Goal: Information Seeking & Learning: Learn about a topic

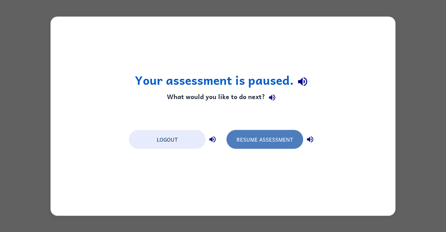
click at [246, 137] on button "Resume Assessment" at bounding box center [264, 139] width 77 height 19
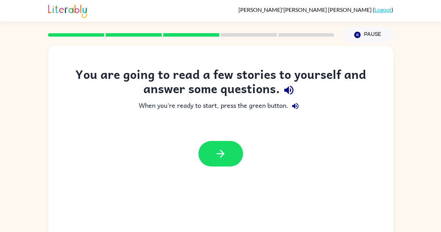
click at [251, 113] on div "You are going to read a few stories to yourself and answer some questions. When…" at bounding box center [220, 120] width 345 height 106
click at [217, 153] on icon "button" at bounding box center [220, 153] width 8 height 8
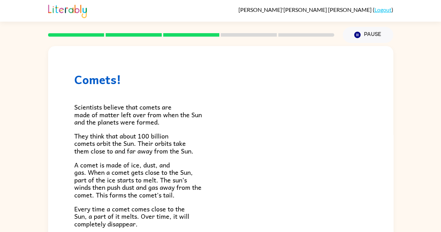
click at [92, 167] on span "A comet is made of ice, dust, and gas. When a comet gets close to the Sun, part…" at bounding box center [137, 180] width 127 height 40
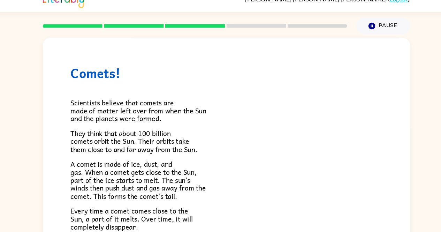
click at [172, 173] on span "A comet is made of ice, dust, and gas. When a comet gets close to the Sun, part…" at bounding box center [137, 180] width 127 height 40
click at [173, 178] on span "A comet is made of ice, dust, and gas. When a comet gets close to the Sun, part…" at bounding box center [137, 180] width 127 height 40
click at [179, 180] on span "A comet is made of ice, dust, and gas. When a comet gets close to the Sun, part…" at bounding box center [137, 180] width 127 height 40
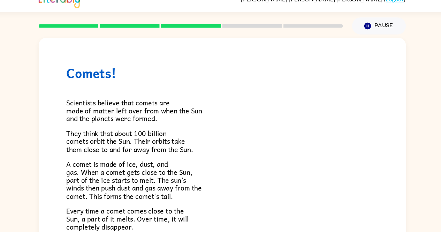
click at [47, 209] on div "Comets! Scientists believe that comets are made of matter left over from when t…" at bounding box center [220, 144] width 441 height 202
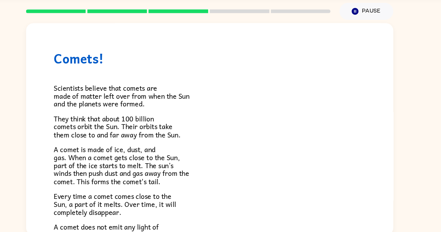
scroll to position [13, 0]
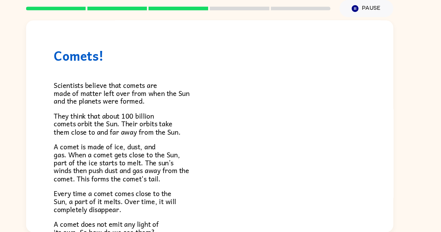
click at [409, 68] on div "Comets! Scientists believe that comets are made of matter left over from when t…" at bounding box center [220, 131] width 441 height 202
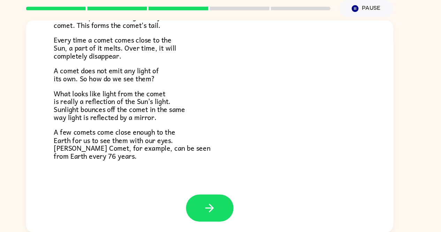
scroll to position [142, 0]
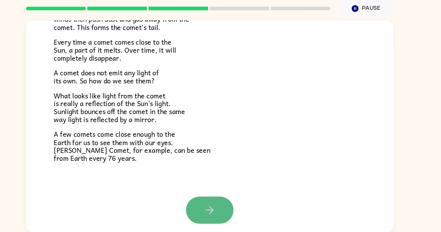
click at [211, 204] on button "button" at bounding box center [220, 210] width 45 height 25
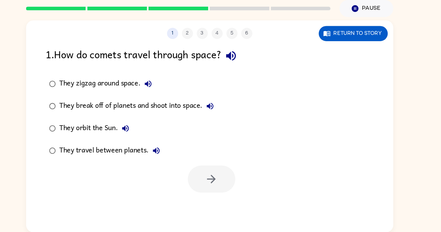
scroll to position [0, 0]
click at [245, 69] on icon "button" at bounding box center [240, 66] width 12 height 12
click at [161, 89] on icon "button" at bounding box center [162, 92] width 8 height 8
click at [75, 156] on div "They zigzag around space. They break off of planets and shoot into space. They …" at bounding box center [152, 124] width 170 height 84
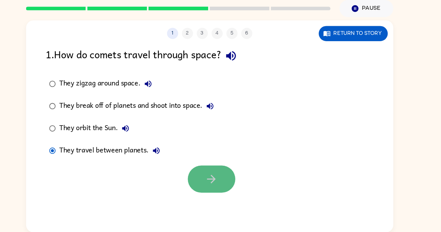
click at [225, 179] on icon "button" at bounding box center [222, 182] width 12 height 12
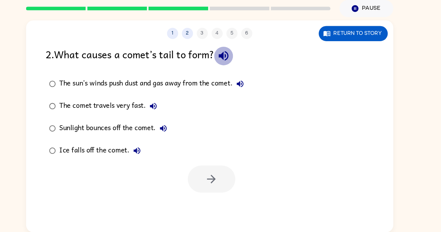
click at [233, 65] on icon "button" at bounding box center [233, 66] width 9 height 9
drag, startPoint x: 253, startPoint y: 92, endPoint x: 247, endPoint y: 89, distance: 7.0
click at [247, 89] on icon "button" at bounding box center [249, 92] width 8 height 8
click at [252, 92] on icon "button" at bounding box center [249, 92] width 8 height 8
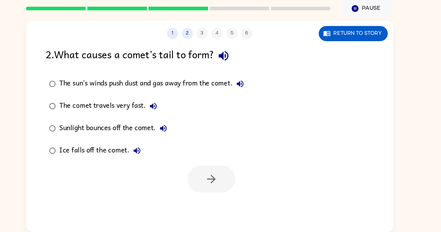
click at [171, 114] on icon "button" at bounding box center [167, 113] width 8 height 8
click at [175, 132] on icon "button" at bounding box center [177, 134] width 8 height 8
click at [152, 153] on icon "button" at bounding box center [152, 155] width 8 height 8
click at [94, 141] on label "Sunlight bounces off the comet." at bounding box center [161, 134] width 197 height 21
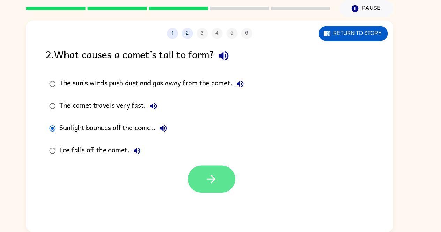
click at [224, 183] on icon "button" at bounding box center [222, 182] width 8 height 8
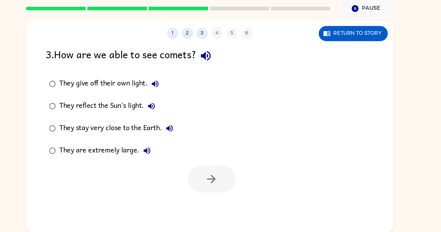
click at [224, 183] on div at bounding box center [222, 181] width 45 height 25
click at [216, 66] on icon "button" at bounding box center [216, 66] width 9 height 9
drag, startPoint x: 216, startPoint y: 66, endPoint x: 167, endPoint y: 88, distance: 53.7
click at [167, 88] on div "3 . How are we able to see comets? They give off their own light. They reflect …" at bounding box center [220, 125] width 345 height 137
click at [167, 88] on button "They give off their own light." at bounding box center [169, 92] width 14 height 14
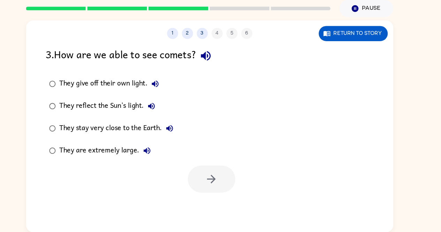
drag, startPoint x: 166, startPoint y: 112, endPoint x: 87, endPoint y: 119, distance: 79.0
click at [87, 119] on div "They reflect the Sun’s light." at bounding box center [125, 113] width 93 height 14
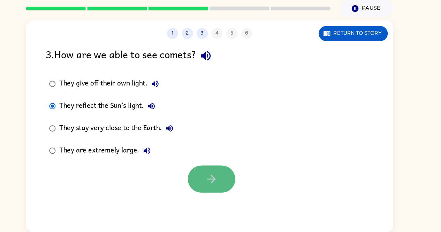
click at [233, 182] on button "button" at bounding box center [222, 181] width 45 height 25
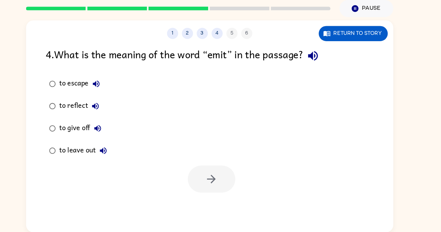
click at [323, 67] on icon "button" at bounding box center [317, 66] width 12 height 12
click at [116, 88] on icon "button" at bounding box center [114, 92] width 8 height 8
click at [107, 107] on div "to reflect" at bounding box center [99, 113] width 41 height 14
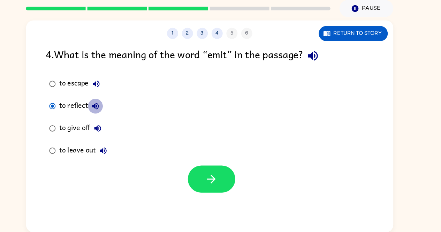
click at [110, 110] on icon "button" at bounding box center [113, 113] width 8 height 8
click at [114, 134] on icon "button" at bounding box center [115, 134] width 6 height 6
click at [119, 155] on icon "button" at bounding box center [120, 155] width 6 height 6
click at [113, 113] on icon "button" at bounding box center [113, 113] width 8 height 8
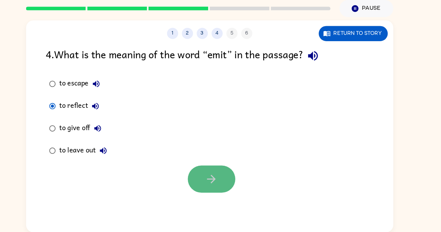
click at [222, 181] on icon "button" at bounding box center [222, 182] width 8 height 8
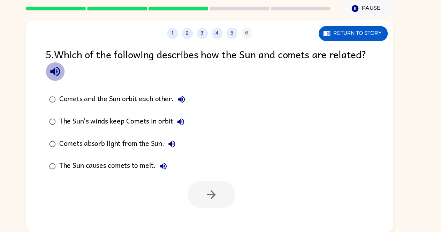
click at [72, 85] on icon "button" at bounding box center [75, 81] width 12 height 12
click at [195, 105] on icon "button" at bounding box center [194, 107] width 8 height 8
click at [191, 126] on icon "button" at bounding box center [193, 128] width 8 height 8
click at [186, 149] on icon "button" at bounding box center [185, 149] width 8 height 8
click at [176, 164] on button "The Sun causes comets to melt." at bounding box center [177, 170] width 14 height 14
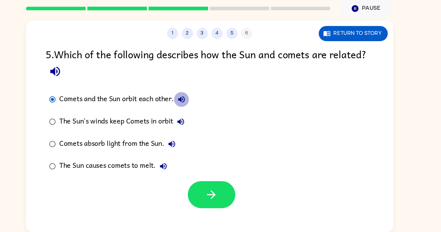
click at [195, 105] on icon "button" at bounding box center [194, 107] width 8 height 8
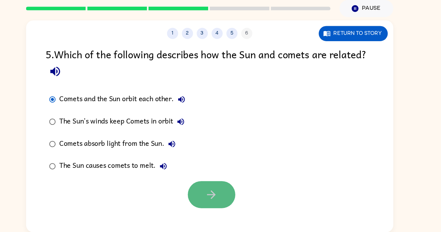
click at [215, 195] on button "button" at bounding box center [222, 196] width 45 height 25
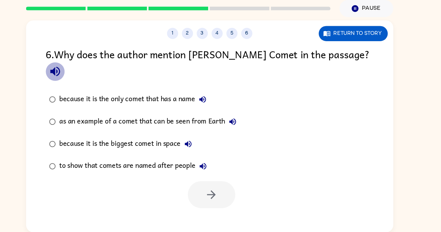
click at [82, 75] on icon "button" at bounding box center [75, 81] width 12 height 12
click at [216, 104] on icon "button" at bounding box center [214, 107] width 6 height 6
click at [240, 124] on icon "button" at bounding box center [242, 128] width 8 height 8
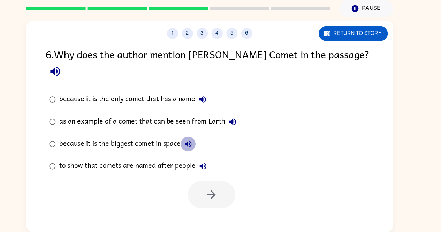
click at [201, 145] on icon "button" at bounding box center [200, 149] width 8 height 8
click at [214, 165] on icon "button" at bounding box center [214, 169] width 8 height 8
click at [238, 117] on label "as an example of a comet that can be seen from Earth" at bounding box center [158, 127] width 190 height 21
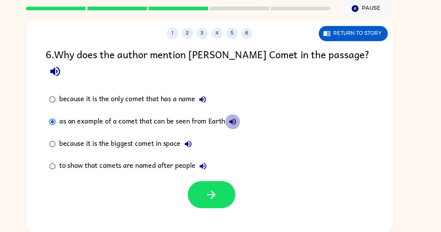
click at [238, 124] on icon "button" at bounding box center [242, 128] width 8 height 8
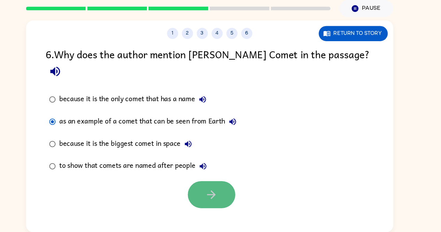
click at [216, 190] on icon "button" at bounding box center [222, 196] width 12 height 12
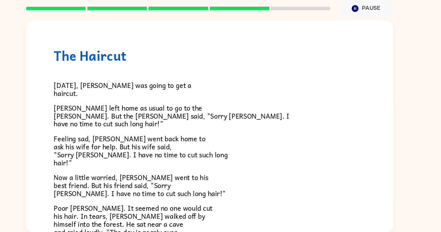
click at [216, 178] on p "Now a little worried, Sam went to his best friend. But his friend said, "Sorry …" at bounding box center [220, 187] width 293 height 23
click at [104, 103] on p "Today, Sam was going to get a haircut." at bounding box center [220, 97] width 293 height 15
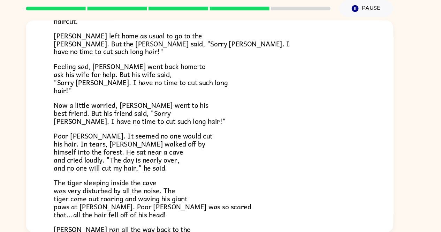
scroll to position [70, 0]
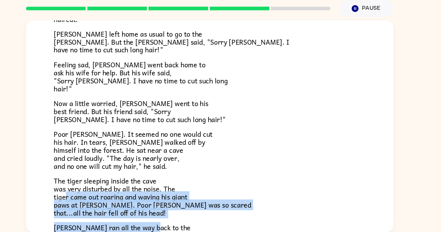
drag, startPoint x: 86, startPoint y: 199, endPoint x: 166, endPoint y: 225, distance: 84.2
click at [166, 225] on div "Today, Sam was going to get a haircut. Sam left home as usual to go to the barb…" at bounding box center [220, 128] width 293 height 250
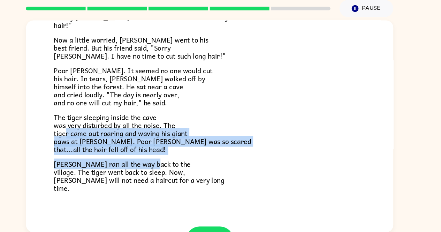
scroll to position [129, 0]
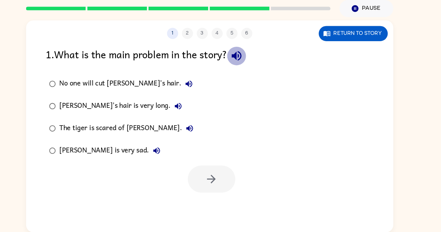
click at [242, 70] on icon "button" at bounding box center [246, 66] width 12 height 12
click at [198, 93] on icon "button" at bounding box center [201, 92] width 6 height 6
click at [184, 108] on button "Sam's hair is very long." at bounding box center [191, 113] width 14 height 14
click at [198, 130] on icon "button" at bounding box center [202, 134] width 8 height 8
click at [167, 152] on icon "button" at bounding box center [171, 155] width 8 height 8
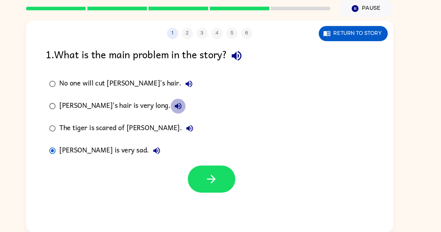
click at [187, 111] on icon "button" at bounding box center [191, 113] width 8 height 8
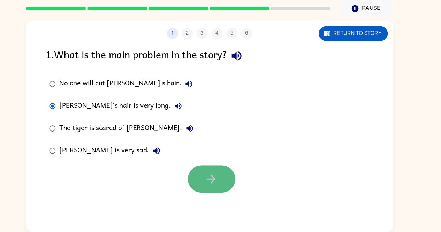
click at [219, 181] on icon "button" at bounding box center [222, 182] width 12 height 12
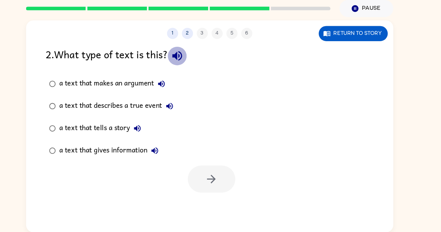
click at [191, 63] on icon "button" at bounding box center [190, 66] width 12 height 12
click at [176, 88] on icon "button" at bounding box center [175, 92] width 8 height 8
click at [183, 109] on icon "button" at bounding box center [183, 113] width 8 height 8
click at [153, 132] on icon "button" at bounding box center [152, 134] width 8 height 8
click at [165, 153] on icon "button" at bounding box center [169, 155] width 8 height 8
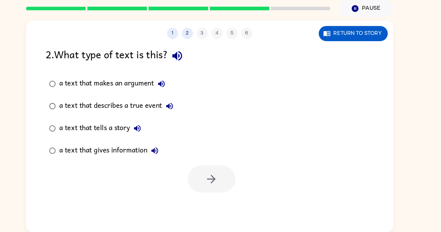
click at [101, 148] on div "a text that gives information" at bounding box center [127, 155] width 96 height 14
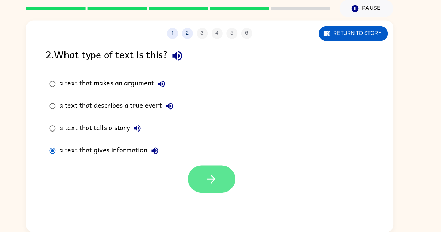
drag, startPoint x: 222, startPoint y: 170, endPoint x: 214, endPoint y: 179, distance: 12.6
click at [214, 179] on button "button" at bounding box center [222, 181] width 45 height 25
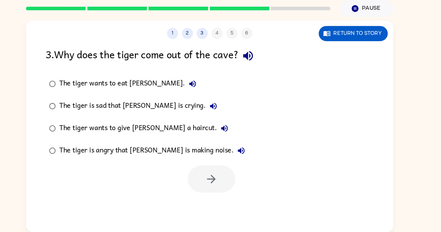
click at [214, 179] on div at bounding box center [222, 181] width 45 height 25
click at [255, 78] on div "3 . Why does the tiger come out of the cave? The tiger wants to eat Sam. The ti…" at bounding box center [220, 125] width 345 height 137
click at [256, 68] on icon "button" at bounding box center [256, 66] width 12 height 12
click at [201, 92] on icon "button" at bounding box center [204, 92] width 6 height 6
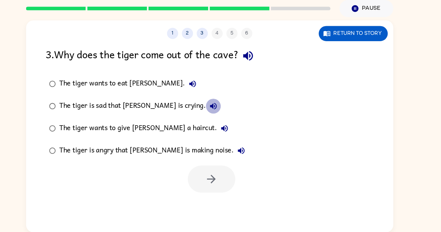
click at [217, 108] on button "The tiger is sad that Sam is crying." at bounding box center [224, 113] width 14 height 14
click at [227, 127] on button "The tiger wants to give Sam a haircut." at bounding box center [234, 134] width 14 height 14
click at [246, 152] on icon "button" at bounding box center [250, 155] width 8 height 8
click at [220, 110] on icon "button" at bounding box center [224, 113] width 8 height 8
drag, startPoint x: 198, startPoint y: 130, endPoint x: 88, endPoint y: 143, distance: 110.1
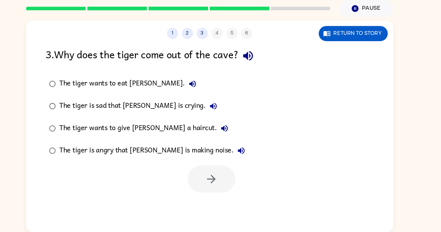
click at [88, 143] on label "The tiger wants to give Sam a haircut." at bounding box center [162, 134] width 198 height 21
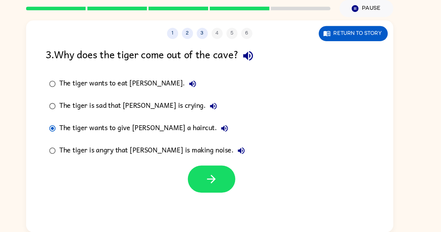
click at [230, 135] on icon "button" at bounding box center [234, 134] width 8 height 8
click at [233, 175] on button "button" at bounding box center [222, 181] width 45 height 25
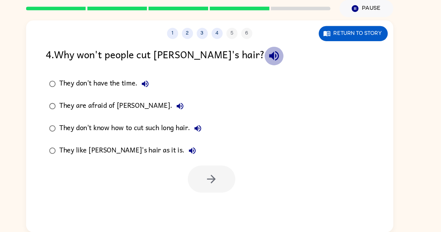
click at [276, 64] on icon "button" at bounding box center [280, 66] width 9 height 9
click at [160, 89] on icon "button" at bounding box center [160, 92] width 8 height 8
drag, startPoint x: 152, startPoint y: 115, endPoint x: 155, endPoint y: 112, distance: 4.5
click at [188, 112] on icon "button" at bounding box center [192, 113] width 8 height 8
drag, startPoint x: 155, startPoint y: 112, endPoint x: 205, endPoint y: 130, distance: 53.5
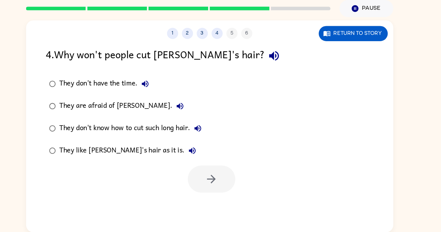
click at [205, 130] on div "They don't have the time. They are afraid of Sam. They don't know how to cut su…" at bounding box center [146, 124] width 159 height 84
click at [205, 130] on button "They don't know how to cut such long hair." at bounding box center [209, 134] width 14 height 14
click at [200, 153] on icon "button" at bounding box center [204, 155] width 8 height 8
click at [201, 153] on icon "button" at bounding box center [204, 155] width 6 height 6
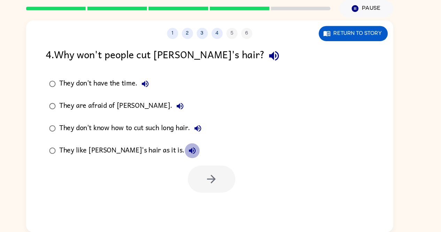
click at [200, 154] on icon "button" at bounding box center [204, 155] width 8 height 8
drag, startPoint x: 165, startPoint y: 158, endPoint x: 171, endPoint y: 154, distance: 7.1
click at [197, 154] on button "They like Sam's hair as it is." at bounding box center [204, 155] width 14 height 14
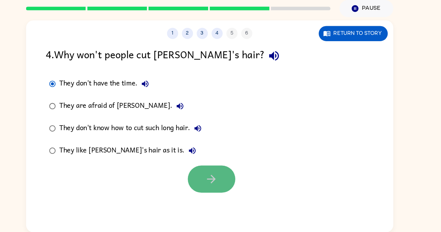
click at [229, 189] on button "button" at bounding box center [222, 181] width 45 height 25
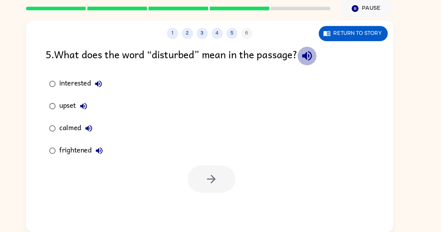
click at [314, 63] on icon "button" at bounding box center [311, 66] width 9 height 9
click at [116, 88] on button "interested" at bounding box center [116, 92] width 14 height 14
click at [104, 110] on icon "button" at bounding box center [102, 113] width 8 height 8
click at [107, 129] on button "calmed" at bounding box center [107, 134] width 14 height 14
click at [114, 150] on button "frightened" at bounding box center [117, 155] width 14 height 14
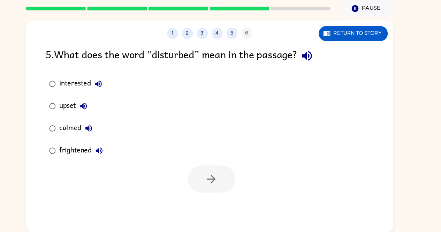
click at [75, 90] on label "interested" at bounding box center [95, 92] width 64 height 21
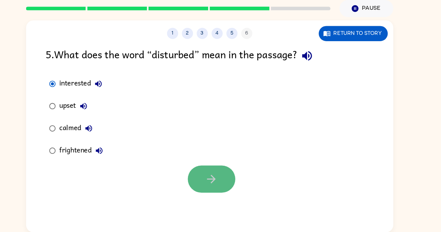
click at [215, 172] on button "button" at bounding box center [222, 181] width 45 height 25
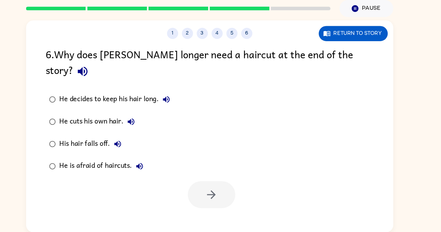
drag, startPoint x: 349, startPoint y: 68, endPoint x: 352, endPoint y: 65, distance: 3.7
click at [107, 75] on icon "button" at bounding box center [101, 81] width 12 height 12
click at [106, 76] on icon "button" at bounding box center [100, 80] width 9 height 9
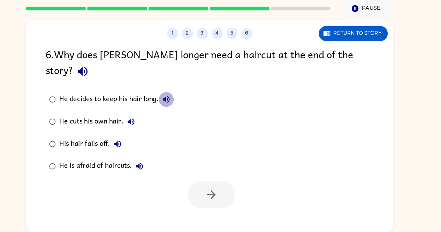
click at [180, 103] on icon "button" at bounding box center [180, 107] width 8 height 8
click at [144, 121] on button "He cuts his own hair." at bounding box center [147, 128] width 14 height 14
click at [132, 142] on button "His hair falls off." at bounding box center [134, 149] width 14 height 14
click at [149, 163] on button "He is afraid of haircuts." at bounding box center [155, 170] width 14 height 14
click at [152, 165] on icon "button" at bounding box center [154, 169] width 8 height 8
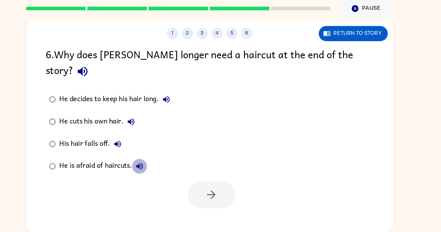
click at [152, 165] on icon "button" at bounding box center [154, 169] width 8 height 8
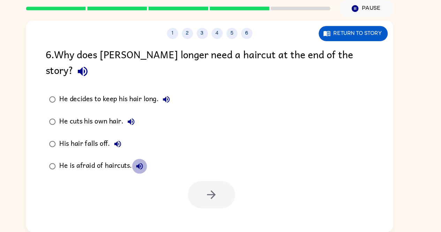
click at [152, 165] on icon "button" at bounding box center [154, 169] width 8 height 8
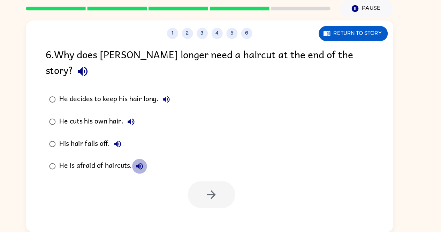
click at [152, 165] on icon "button" at bounding box center [154, 169] width 8 height 8
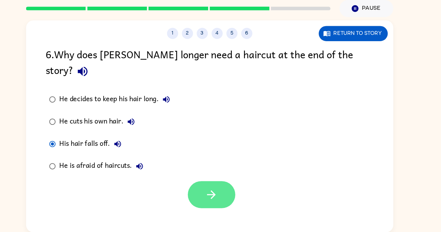
drag, startPoint x: 232, startPoint y: 181, endPoint x: 225, endPoint y: 176, distance: 9.3
click at [225, 184] on button "button" at bounding box center [222, 196] width 45 height 25
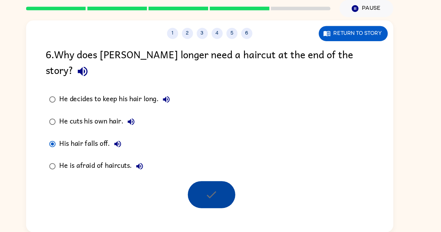
click at [225, 184] on div at bounding box center [222, 196] width 45 height 25
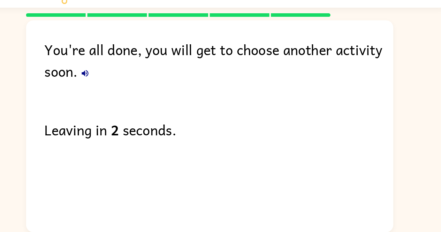
click at [103, 82] on icon "button" at bounding box center [103, 82] width 6 height 6
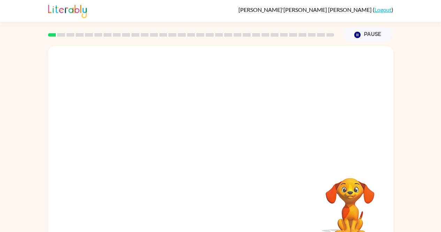
click at [350, 199] on video "Your browser must support playing .mp4 files to use Literably. Please try using…" at bounding box center [350, 202] width 70 height 70
click at [222, 148] on icon "button" at bounding box center [220, 149] width 8 height 8
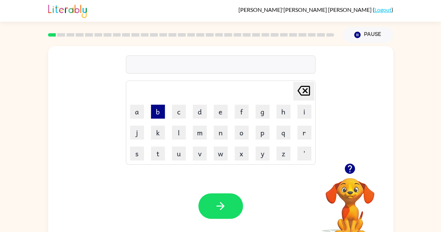
click at [156, 110] on button "b" at bounding box center [158, 112] width 14 height 14
click at [216, 110] on button "e" at bounding box center [221, 112] width 14 height 14
click at [258, 113] on button "g" at bounding box center [262, 112] width 14 height 14
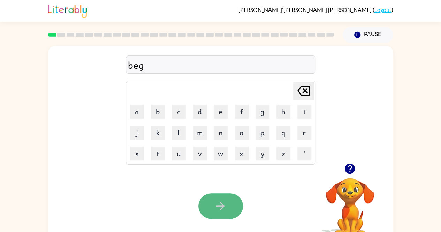
click at [222, 200] on icon "button" at bounding box center [220, 206] width 12 height 12
click at [222, 200] on div at bounding box center [220, 205] width 45 height 25
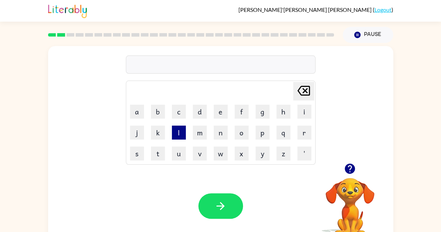
click at [180, 131] on button "l" at bounding box center [179, 132] width 14 height 14
click at [243, 127] on button "o" at bounding box center [241, 132] width 14 height 14
click at [225, 152] on button "w" at bounding box center [221, 153] width 14 height 14
click at [197, 108] on button "d" at bounding box center [200, 112] width 14 height 14
click at [304, 87] on icon "[PERSON_NAME] last character input" at bounding box center [303, 90] width 17 height 17
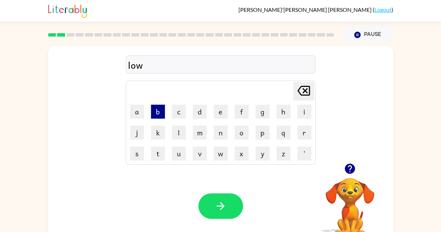
click at [157, 105] on button "b" at bounding box center [158, 112] width 14 height 14
click at [304, 86] on icon at bounding box center [303, 91] width 13 height 10
click at [202, 110] on button "d" at bounding box center [200, 112] width 14 height 14
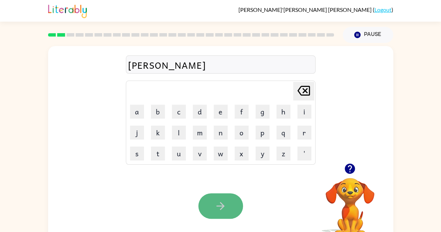
click at [210, 199] on button "button" at bounding box center [220, 205] width 45 height 25
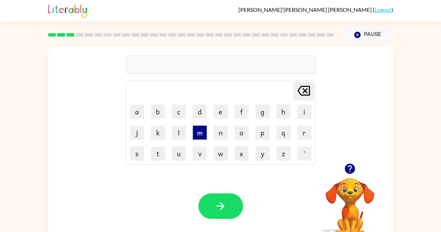
click at [196, 129] on button "m" at bounding box center [200, 132] width 14 height 14
click at [141, 111] on button "a" at bounding box center [137, 112] width 14 height 14
click at [302, 131] on button "r" at bounding box center [304, 132] width 14 height 14
click at [134, 152] on button "s" at bounding box center [137, 153] width 14 height 14
click at [283, 105] on button "h" at bounding box center [283, 112] width 14 height 14
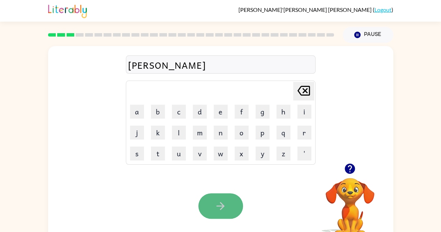
click at [223, 211] on icon "button" at bounding box center [220, 206] width 12 height 12
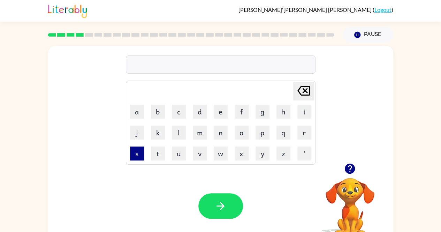
click at [133, 152] on button "s" at bounding box center [137, 153] width 14 height 14
click at [261, 128] on button "p" at bounding box center [262, 132] width 14 height 14
click at [239, 131] on button "o" at bounding box center [241, 132] width 14 height 14
click at [182, 129] on button "l" at bounding box center [179, 132] width 14 height 14
click at [153, 154] on button "t" at bounding box center [158, 153] width 14 height 14
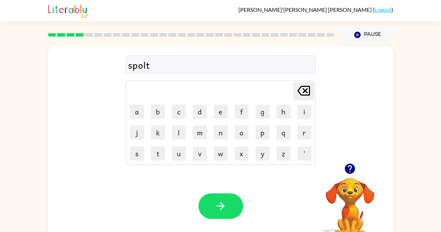
click at [303, 87] on icon "[PERSON_NAME] last character input" at bounding box center [303, 90] width 17 height 17
click at [161, 150] on button "t" at bounding box center [158, 153] width 14 height 14
click at [211, 198] on button "button" at bounding box center [220, 205] width 45 height 25
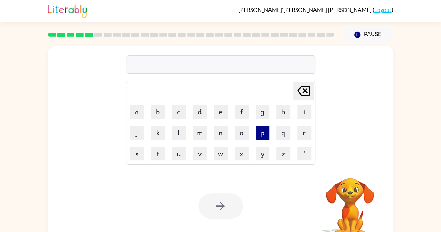
click at [258, 133] on button "p" at bounding box center [262, 132] width 14 height 14
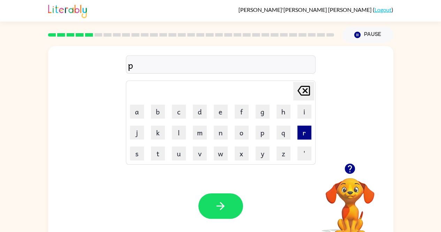
click at [306, 131] on button "r" at bounding box center [304, 132] width 14 height 14
click at [244, 135] on button "o" at bounding box center [241, 132] width 14 height 14
click at [219, 151] on button "w" at bounding box center [221, 153] width 14 height 14
click at [197, 108] on button "d" at bounding box center [200, 112] width 14 height 14
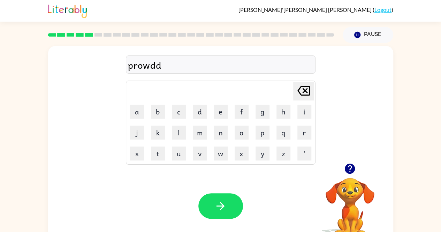
click at [308, 92] on icon "[PERSON_NAME] last character input" at bounding box center [303, 90] width 17 height 17
click at [221, 197] on button "button" at bounding box center [220, 205] width 45 height 25
click at [348, 168] on icon "button" at bounding box center [350, 168] width 10 height 10
click at [354, 161] on button "button" at bounding box center [350, 169] width 18 height 18
click at [258, 131] on button "p" at bounding box center [262, 132] width 14 height 14
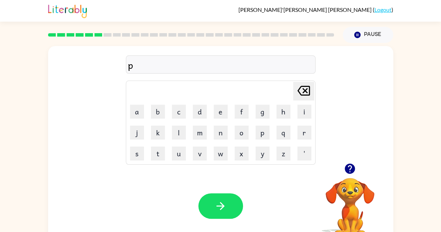
click at [306, 103] on td "i" at bounding box center [304, 111] width 20 height 20
click at [303, 105] on button "i" at bounding box center [304, 112] width 14 height 14
click at [305, 93] on icon "[PERSON_NAME] last character input" at bounding box center [303, 90] width 17 height 17
click at [304, 91] on icon at bounding box center [303, 91] width 13 height 10
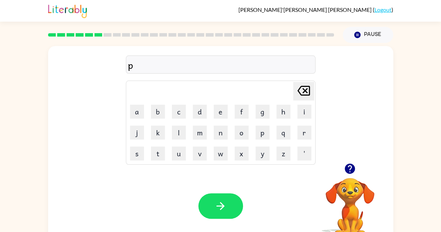
click at [304, 91] on icon at bounding box center [303, 91] width 13 height 10
click at [265, 131] on button "p" at bounding box center [262, 132] width 14 height 14
click at [302, 105] on button "i" at bounding box center [304, 112] width 14 height 14
drag, startPoint x: 222, startPoint y: 109, endPoint x: 218, endPoint y: 113, distance: 5.7
click at [218, 113] on button "e" at bounding box center [221, 112] width 14 height 14
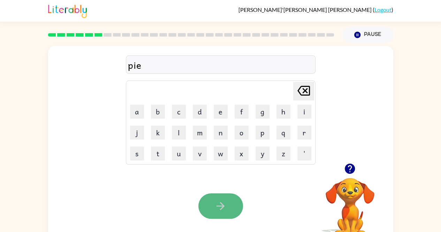
click at [212, 198] on button "button" at bounding box center [220, 205] width 45 height 25
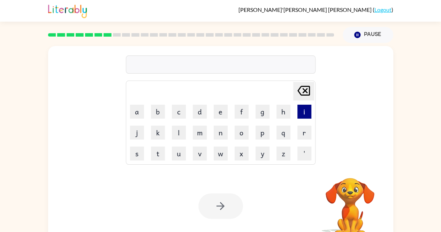
click at [307, 110] on button "i" at bounding box center [304, 112] width 14 height 14
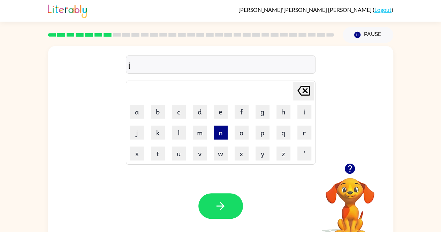
click at [225, 133] on button "n" at bounding box center [221, 132] width 14 height 14
click at [180, 114] on button "c" at bounding box center [179, 112] width 14 height 14
click at [349, 165] on icon "button" at bounding box center [350, 168] width 10 height 10
click at [349, 165] on div "inc [PERSON_NAME] last character input a b c d e f g h i j k l m n o p q r s t …" at bounding box center [220, 145] width 345 height 199
click at [222, 110] on button "e" at bounding box center [221, 112] width 14 height 14
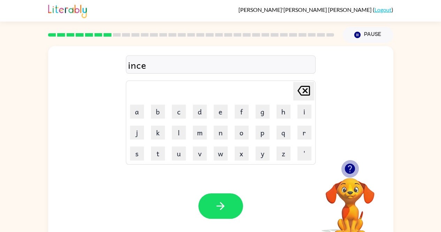
click at [350, 169] on icon "button" at bounding box center [350, 168] width 10 height 10
click at [174, 128] on button "l" at bounding box center [179, 132] width 14 height 14
click at [225, 219] on div "Your browser must support playing .mp4 files to use Literably. Please try using…" at bounding box center [220, 206] width 345 height 78
click at [349, 166] on icon "button" at bounding box center [349, 168] width 12 height 12
click at [349, 167] on div "Your browser must support playing .mp4 files to use Literably. Please try using…" at bounding box center [220, 206] width 345 height 78
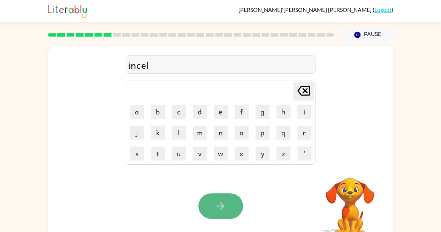
click at [235, 200] on button "button" at bounding box center [220, 205] width 45 height 25
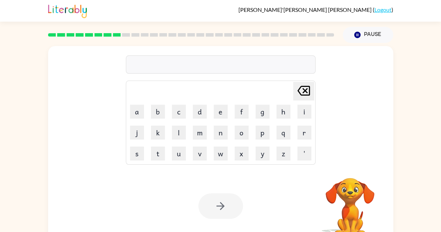
click at [235, 200] on div at bounding box center [220, 205] width 45 height 25
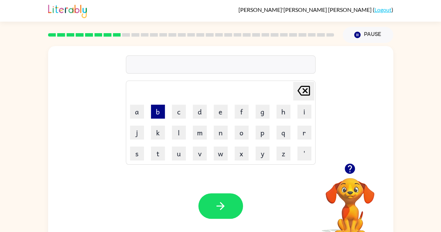
drag, startPoint x: 153, startPoint y: 108, endPoint x: 151, endPoint y: 114, distance: 5.4
click at [151, 114] on button "b" at bounding box center [158, 112] width 14 height 14
click at [294, 90] on button "[PERSON_NAME] last character input" at bounding box center [303, 91] width 21 height 18
click at [139, 112] on button "a" at bounding box center [137, 112] width 14 height 14
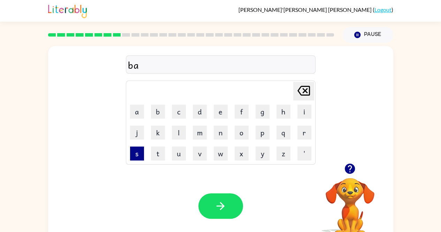
click at [138, 152] on button "s" at bounding box center [137, 153] width 14 height 14
click at [299, 89] on icon at bounding box center [303, 91] width 13 height 10
click at [155, 157] on button "t" at bounding box center [158, 153] width 14 height 14
click at [349, 161] on button "button" at bounding box center [350, 169] width 18 height 18
drag, startPoint x: 278, startPoint y: 105, endPoint x: 285, endPoint y: 110, distance: 8.7
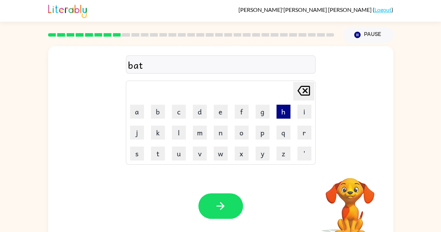
click at [285, 110] on button "h" at bounding box center [283, 112] width 14 height 14
click at [306, 88] on icon "[PERSON_NAME] last character input" at bounding box center [303, 90] width 17 height 17
click at [350, 168] on icon "button" at bounding box center [350, 168] width 10 height 10
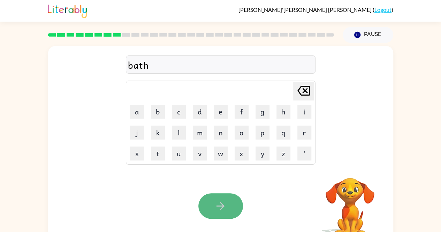
click at [229, 200] on button "button" at bounding box center [220, 205] width 45 height 25
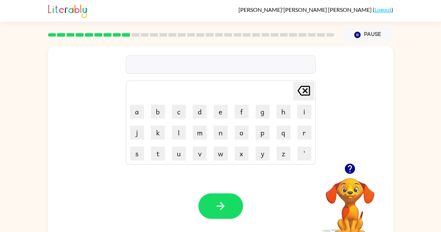
click at [349, 163] on icon "button" at bounding box center [349, 168] width 12 height 12
click at [353, 188] on video "Your browser must support playing .mp4 files to use Literably. Please try using…" at bounding box center [350, 202] width 70 height 70
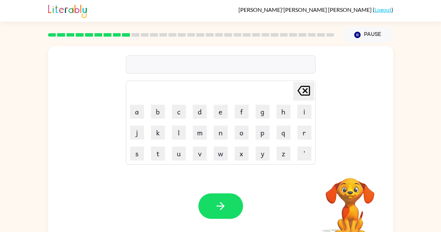
click at [353, 188] on video "Your browser must support playing .mp4 files to use Literably. Please try using…" at bounding box center [350, 202] width 70 height 70
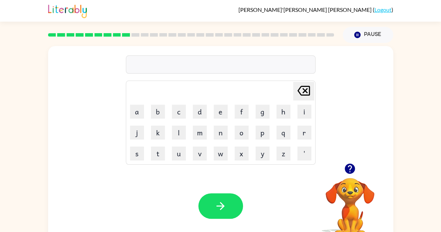
click at [353, 188] on video "Your browser must support playing .mp4 files to use Literably. Please try using…" at bounding box center [350, 202] width 70 height 70
drag, startPoint x: 353, startPoint y: 188, endPoint x: 184, endPoint y: 146, distance: 174.0
click at [184, 146] on div "[PERSON_NAME] last character input a b c d e f g h i j k l m n o p q r s t u v …" at bounding box center [220, 145] width 345 height 199
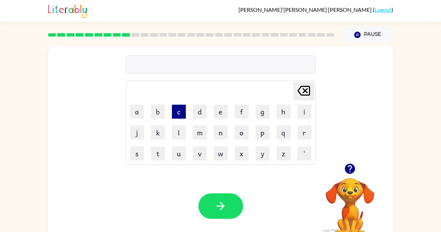
click at [174, 113] on button "c" at bounding box center [179, 112] width 14 height 14
drag, startPoint x: 179, startPoint y: 126, endPoint x: 245, endPoint y: 131, distance: 65.7
click at [245, 131] on tr "j k l m n o p q r" at bounding box center [220, 132] width 187 height 20
click at [245, 131] on button "o" at bounding box center [241, 132] width 14 height 14
click at [222, 153] on button "w" at bounding box center [221, 153] width 14 height 14
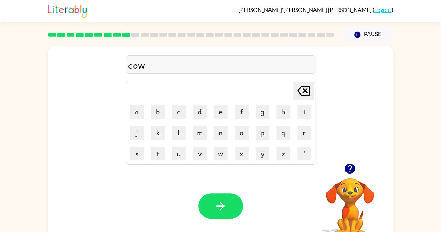
click at [302, 89] on icon "[PERSON_NAME] last character input" at bounding box center [303, 90] width 17 height 17
click at [301, 84] on icon "[PERSON_NAME] last character input" at bounding box center [303, 90] width 17 height 17
click at [179, 133] on button "l" at bounding box center [179, 132] width 14 height 14
drag, startPoint x: 238, startPoint y: 129, endPoint x: 219, endPoint y: 150, distance: 28.1
click at [219, 150] on tbody "[PERSON_NAME] last character input a b c d e f g h i j k l m n o p q r s t u v …" at bounding box center [220, 123] width 187 height 82
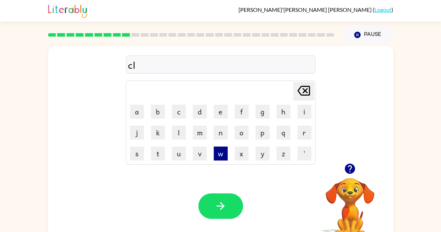
click at [219, 150] on button "w" at bounding box center [221, 153] width 14 height 14
click at [298, 88] on icon "[PERSON_NAME] last character input" at bounding box center [303, 90] width 17 height 17
click at [243, 129] on button "o" at bounding box center [241, 132] width 14 height 14
click at [220, 151] on button "w" at bounding box center [221, 153] width 14 height 14
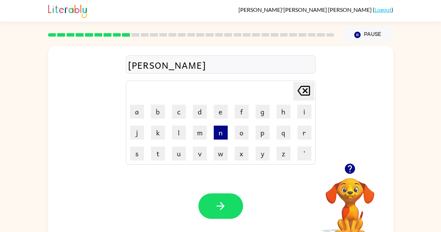
click at [219, 131] on button "n" at bounding box center [221, 132] width 14 height 14
click at [224, 191] on div "Your browser must support playing .mp4 files to use Literably. Please try using…" at bounding box center [220, 206] width 345 height 78
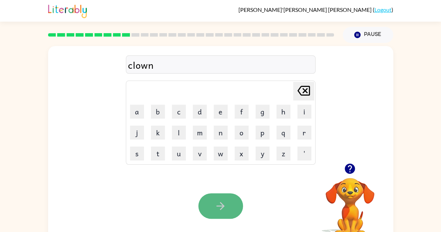
click at [224, 195] on button "button" at bounding box center [220, 205] width 45 height 25
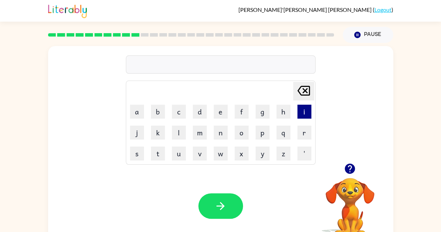
click at [301, 110] on button "i" at bounding box center [304, 112] width 14 height 14
click at [222, 130] on button "n" at bounding box center [221, 132] width 14 height 14
click at [140, 150] on button "s" at bounding box center [137, 153] width 14 height 14
click at [302, 132] on button "r" at bounding box center [304, 132] width 14 height 14
click at [160, 149] on button "t" at bounding box center [158, 153] width 14 height 14
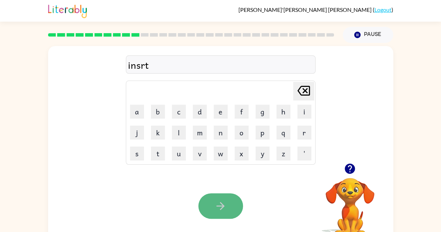
click at [220, 208] on icon "button" at bounding box center [220, 206] width 12 height 12
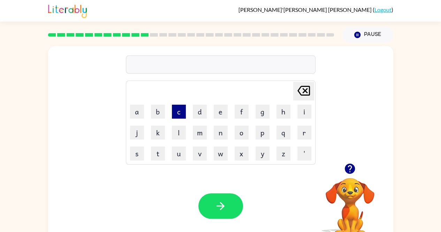
click at [181, 110] on button "c" at bounding box center [179, 112] width 14 height 14
click at [243, 131] on button "o" at bounding box center [241, 132] width 14 height 14
click at [301, 87] on icon "[PERSON_NAME] last character input" at bounding box center [303, 90] width 17 height 17
click at [219, 149] on button "w" at bounding box center [221, 153] width 14 height 14
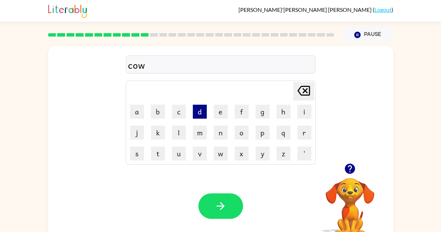
click at [201, 109] on button "d" at bounding box center [200, 112] width 14 height 14
click at [307, 88] on icon "[PERSON_NAME] last character input" at bounding box center [303, 90] width 17 height 17
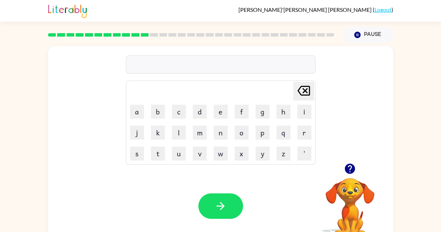
click at [307, 88] on icon "[PERSON_NAME] last character input" at bounding box center [303, 90] width 17 height 17
drag, startPoint x: 348, startPoint y: 160, endPoint x: 348, endPoint y: 163, distance: 3.8
click at [348, 163] on button "button" at bounding box center [350, 169] width 18 height 18
click at [348, 163] on div "[PERSON_NAME] last character input a b c d e f g h i j k l m n o p q r s t u v …" at bounding box center [220, 145] width 345 height 199
click at [176, 109] on button "c" at bounding box center [179, 112] width 14 height 14
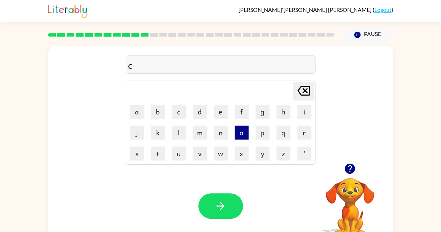
click at [241, 131] on button "o" at bounding box center [241, 132] width 14 height 14
click at [300, 88] on icon "[PERSON_NAME] last character input" at bounding box center [303, 90] width 17 height 17
click at [157, 132] on button "k" at bounding box center [158, 132] width 14 height 14
click at [303, 94] on icon at bounding box center [303, 91] width 13 height 10
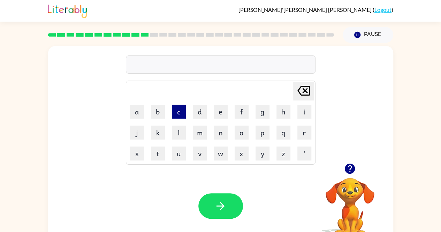
click at [177, 106] on button "c" at bounding box center [179, 112] width 14 height 14
click at [303, 94] on icon "[PERSON_NAME] last character input" at bounding box center [303, 90] width 17 height 17
drag, startPoint x: 237, startPoint y: 130, endPoint x: 217, endPoint y: 156, distance: 33.2
click at [217, 156] on tbody "[PERSON_NAME] last character input a b c d e f g h i j k l m n o p q r s t u v …" at bounding box center [220, 123] width 187 height 82
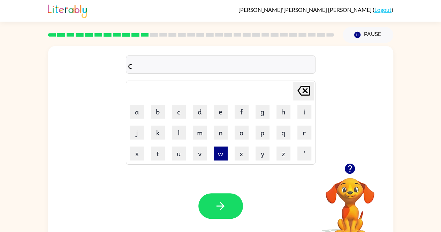
click at [217, 156] on button "w" at bounding box center [221, 153] width 14 height 14
click at [306, 86] on icon "[PERSON_NAME] last character input" at bounding box center [303, 90] width 17 height 17
click at [241, 131] on button "o" at bounding box center [241, 132] width 14 height 14
click at [218, 153] on button "w" at bounding box center [221, 153] width 14 height 14
click at [196, 109] on button "d" at bounding box center [200, 112] width 14 height 14
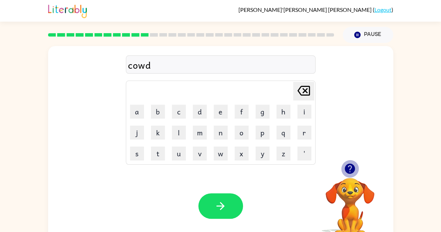
click at [350, 165] on icon "button" at bounding box center [350, 168] width 10 height 10
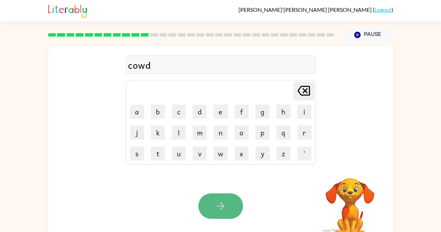
click at [233, 199] on button "button" at bounding box center [220, 205] width 45 height 25
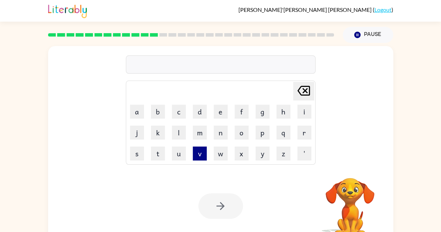
click at [196, 152] on button "v" at bounding box center [200, 153] width 14 height 14
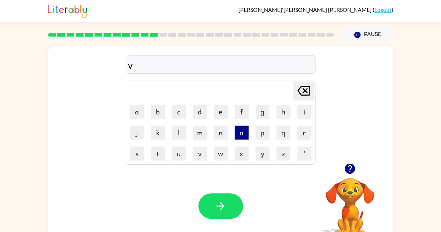
click at [243, 134] on button "o" at bounding box center [241, 132] width 14 height 14
click at [172, 131] on button "l" at bounding box center [179, 132] width 14 height 14
click at [264, 156] on button "y" at bounding box center [262, 153] width 14 height 14
click at [309, 88] on icon at bounding box center [303, 91] width 13 height 10
click at [215, 109] on button "e" at bounding box center [221, 112] width 14 height 14
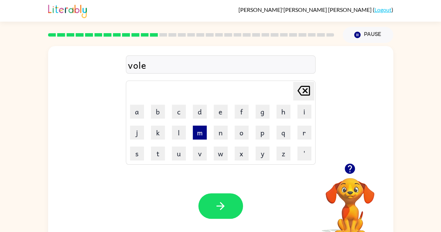
click at [197, 131] on button "m" at bounding box center [200, 132] width 14 height 14
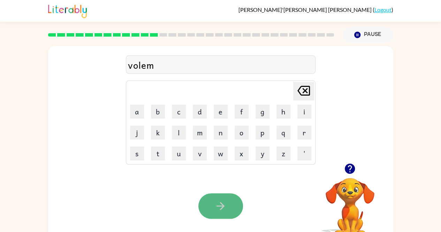
click at [209, 194] on button "button" at bounding box center [220, 205] width 45 height 25
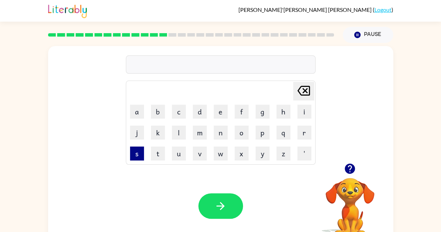
click at [134, 152] on button "s" at bounding box center [137, 153] width 14 height 14
click at [217, 150] on button "w" at bounding box center [221, 153] width 14 height 14
click at [222, 110] on button "e" at bounding box center [221, 112] width 14 height 14
click at [157, 150] on button "t" at bounding box center [158, 153] width 14 height 14
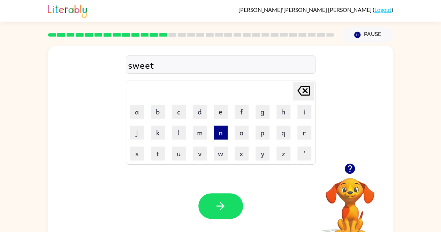
click at [223, 128] on button "n" at bounding box center [221, 132] width 14 height 14
click at [219, 106] on button "e" at bounding box center [221, 112] width 14 height 14
click at [137, 151] on button "s" at bounding box center [137, 153] width 14 height 14
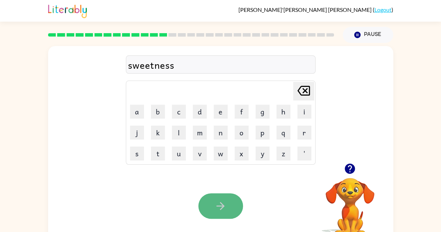
click at [236, 202] on button "button" at bounding box center [220, 205] width 45 height 25
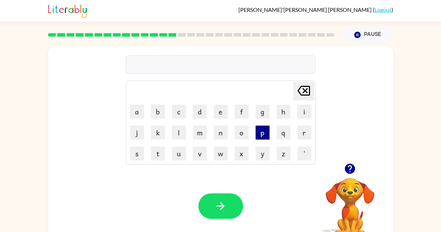
drag, startPoint x: 261, startPoint y: 128, endPoint x: 256, endPoint y: 129, distance: 4.7
click at [256, 129] on button "p" at bounding box center [262, 132] width 14 height 14
click at [300, 106] on button "i" at bounding box center [304, 112] width 14 height 14
click at [178, 133] on button "l" at bounding box center [179, 132] width 14 height 14
click at [220, 109] on button "e" at bounding box center [221, 112] width 14 height 14
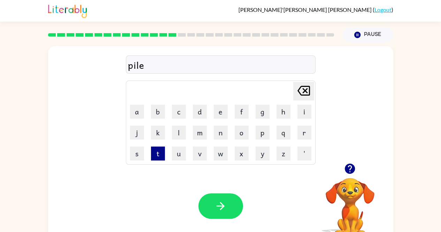
click at [162, 151] on button "t" at bounding box center [158, 153] width 14 height 14
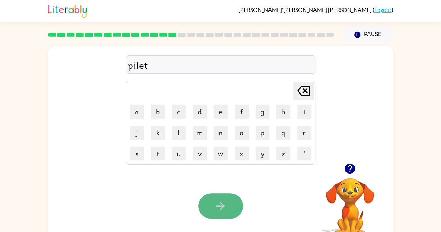
click at [209, 201] on button "button" at bounding box center [220, 205] width 45 height 25
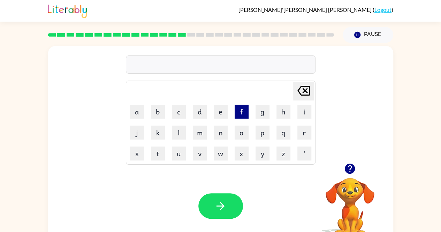
click at [240, 108] on button "f" at bounding box center [241, 112] width 14 height 14
drag, startPoint x: 347, startPoint y: 162, endPoint x: 346, endPoint y: 166, distance: 4.1
click at [346, 166] on icon "button" at bounding box center [349, 168] width 12 height 12
click at [242, 133] on button "o" at bounding box center [241, 132] width 14 height 14
click at [309, 131] on button "r" at bounding box center [304, 132] width 14 height 14
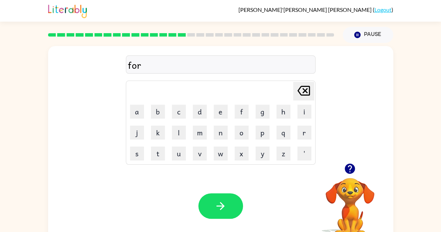
click at [350, 167] on icon "button" at bounding box center [349, 168] width 12 height 12
click at [350, 167] on video "Your browser must support playing .mp4 files to use Literably. Please try using…" at bounding box center [350, 202] width 70 height 70
click at [158, 129] on button "k" at bounding box center [158, 132] width 14 height 14
click at [234, 204] on button "button" at bounding box center [220, 205] width 45 height 25
click at [219, 147] on button "w" at bounding box center [221, 153] width 14 height 14
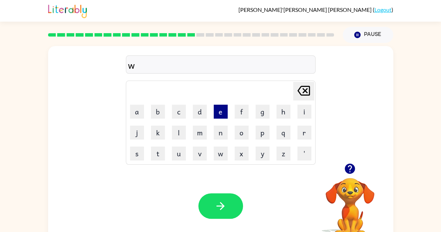
click at [223, 109] on button "e" at bounding box center [221, 112] width 14 height 14
click at [154, 107] on button "b" at bounding box center [158, 112] width 14 height 14
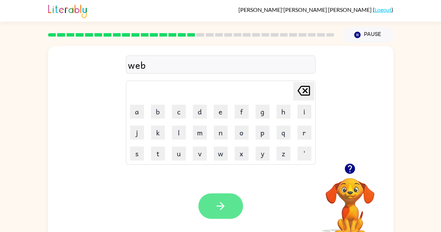
click at [212, 206] on button "button" at bounding box center [220, 205] width 45 height 25
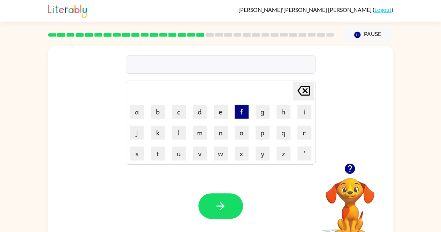
click at [236, 114] on button "f" at bounding box center [241, 112] width 14 height 14
click at [179, 129] on button "l" at bounding box center [179, 132] width 14 height 14
click at [297, 110] on button "i" at bounding box center [304, 112] width 14 height 14
click at [258, 134] on button "p" at bounding box center [262, 132] width 14 height 14
click at [307, 110] on button "i" at bounding box center [304, 112] width 14 height 14
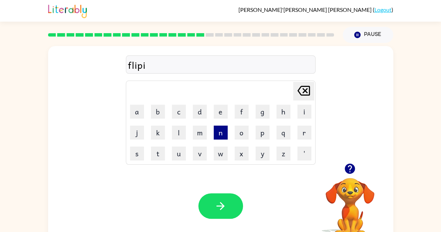
click at [221, 130] on button "n" at bounding box center [221, 132] width 14 height 14
click at [259, 109] on button "g" at bounding box center [262, 112] width 14 height 14
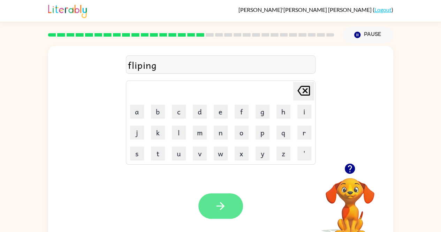
click at [230, 194] on button "button" at bounding box center [220, 205] width 45 height 25
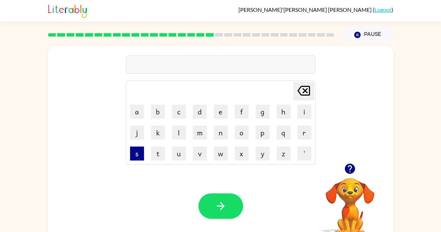
click at [134, 157] on button "s" at bounding box center [137, 153] width 14 height 14
click at [219, 129] on button "n" at bounding box center [221, 132] width 14 height 14
click at [236, 125] on button "o" at bounding box center [241, 132] width 14 height 14
click at [302, 126] on button "r" at bounding box center [304, 132] width 14 height 14
click at [158, 151] on button "t" at bounding box center [158, 153] width 14 height 14
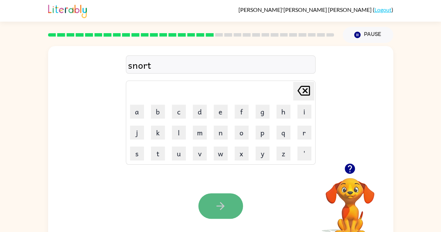
click at [213, 209] on button "button" at bounding box center [220, 205] width 45 height 25
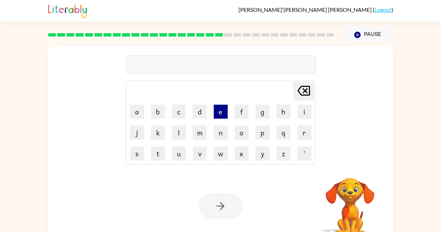
click at [220, 112] on button "e" at bounding box center [221, 112] width 14 height 14
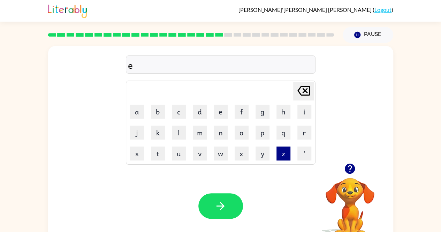
click at [282, 152] on button "z" at bounding box center [283, 153] width 14 height 14
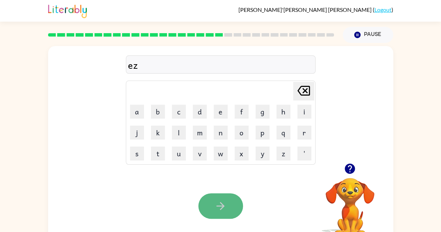
click at [221, 217] on button "button" at bounding box center [220, 205] width 45 height 25
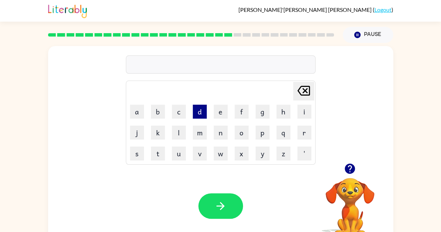
click at [199, 110] on button "d" at bounding box center [200, 112] width 14 height 14
click at [223, 110] on button "e" at bounding box center [221, 112] width 14 height 14
click at [139, 153] on button "s" at bounding box center [137, 153] width 14 height 14
click at [277, 106] on button "h" at bounding box center [283, 112] width 14 height 14
click at [299, 114] on button "i" at bounding box center [304, 112] width 14 height 14
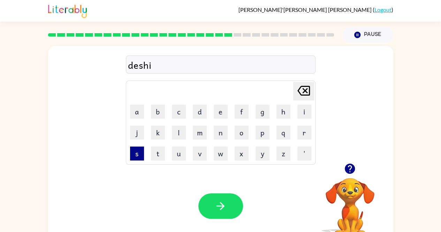
click at [138, 154] on button "s" at bounding box center [137, 153] width 14 height 14
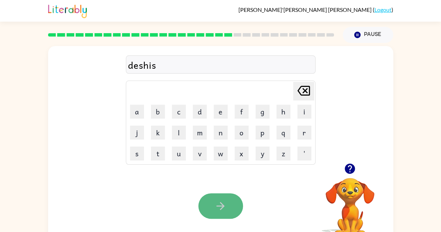
click at [223, 195] on button "button" at bounding box center [220, 205] width 45 height 25
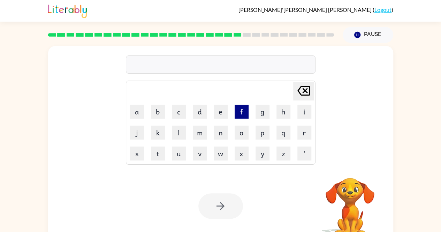
click at [241, 111] on button "f" at bounding box center [241, 112] width 14 height 14
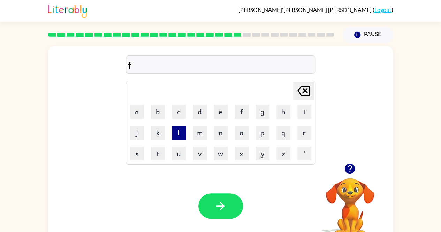
click at [172, 134] on button "l" at bounding box center [179, 132] width 14 height 14
click at [182, 149] on button "u" at bounding box center [179, 153] width 14 height 14
click at [162, 156] on button "t" at bounding box center [158, 153] width 14 height 14
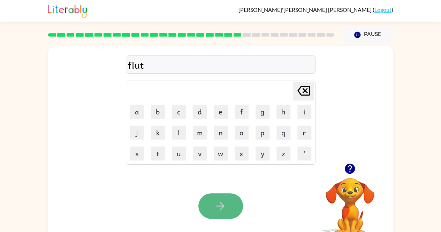
click at [215, 210] on icon "button" at bounding box center [220, 206] width 12 height 12
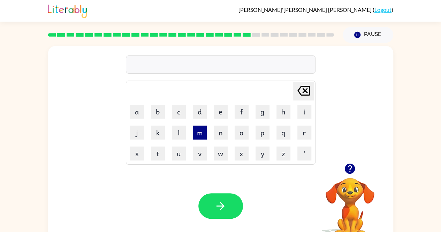
drag, startPoint x: 198, startPoint y: 133, endPoint x: 202, endPoint y: 128, distance: 6.2
click at [202, 128] on button "m" at bounding box center [200, 132] width 14 height 14
click at [298, 81] on table "[PERSON_NAME] last character input a b c d e f g h i j k l m n o p q r s t u v …" at bounding box center [220, 122] width 189 height 83
click at [306, 86] on icon "[PERSON_NAME] last character input" at bounding box center [303, 90] width 17 height 17
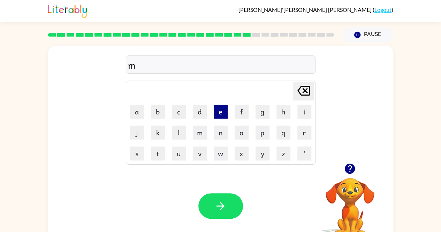
click at [219, 112] on button "e" at bounding box center [221, 112] width 14 height 14
click at [195, 109] on button "d" at bounding box center [200, 112] width 14 height 14
click at [220, 132] on button "n" at bounding box center [221, 132] width 14 height 14
click at [303, 107] on button "i" at bounding box center [304, 112] width 14 height 14
click at [161, 152] on button "t" at bounding box center [158, 153] width 14 height 14
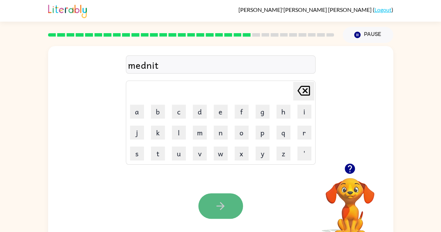
click at [222, 195] on button "button" at bounding box center [220, 205] width 45 height 25
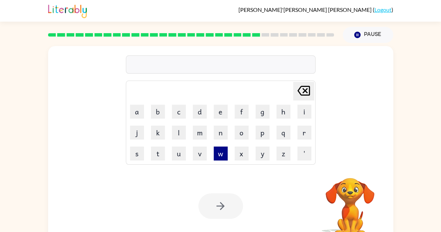
click at [222, 149] on button "w" at bounding box center [221, 153] width 14 height 14
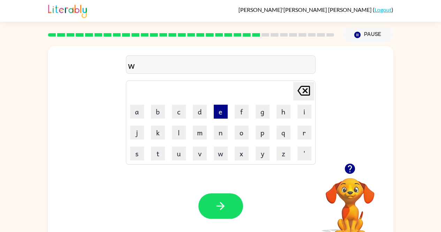
click at [219, 107] on button "e" at bounding box center [221, 112] width 14 height 14
click at [218, 126] on button "n" at bounding box center [221, 132] width 14 height 14
click at [161, 151] on button "t" at bounding box center [158, 153] width 14 height 14
click at [308, 126] on button "r" at bounding box center [304, 132] width 14 height 14
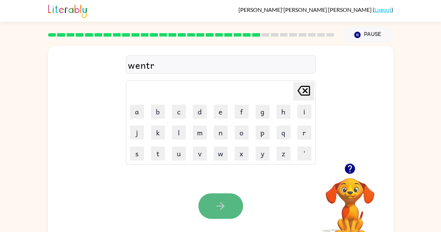
click at [233, 207] on button "button" at bounding box center [220, 205] width 45 height 25
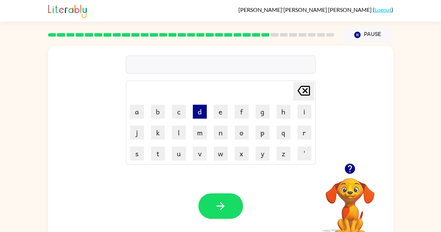
click at [194, 110] on button "d" at bounding box center [200, 112] width 14 height 14
click at [220, 108] on button "e" at bounding box center [221, 112] width 14 height 14
click at [133, 155] on button "s" at bounding box center [137, 153] width 14 height 14
click at [309, 105] on button "i" at bounding box center [304, 112] width 14 height 14
click at [197, 106] on button "d" at bounding box center [200, 112] width 14 height 14
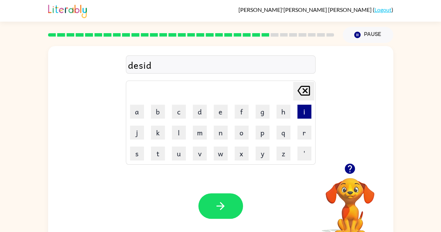
click at [300, 106] on button "i" at bounding box center [304, 112] width 14 height 14
click at [223, 127] on button "n" at bounding box center [221, 132] width 14 height 14
click at [257, 109] on button "g" at bounding box center [262, 112] width 14 height 14
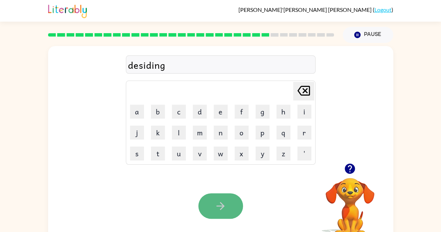
click at [224, 203] on icon "button" at bounding box center [220, 206] width 12 height 12
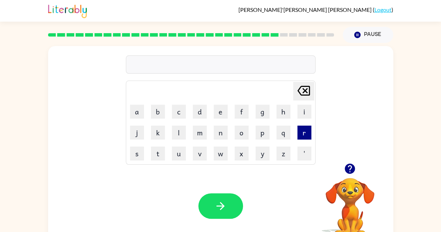
click at [302, 131] on button "r" at bounding box center [304, 132] width 14 height 14
click at [242, 130] on button "o" at bounding box center [241, 132] width 14 height 14
click at [175, 107] on button "c" at bounding box center [179, 112] width 14 height 14
click at [304, 109] on button "i" at bounding box center [304, 112] width 14 height 14
click at [158, 147] on button "t" at bounding box center [158, 153] width 14 height 14
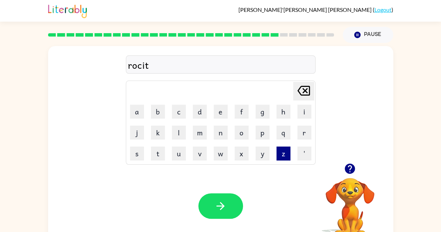
click at [283, 153] on button "z" at bounding box center [283, 153] width 14 height 14
click at [305, 79] on div "rocitz Delete Delete last character input a b c d e f g h i j k l m n o p q r s…" at bounding box center [221, 104] width 190 height 119
click at [303, 87] on icon "[PERSON_NAME] last character input" at bounding box center [303, 90] width 17 height 17
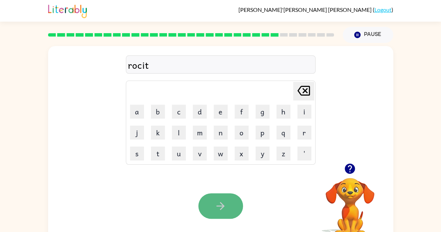
click at [227, 208] on button "button" at bounding box center [220, 205] width 45 height 25
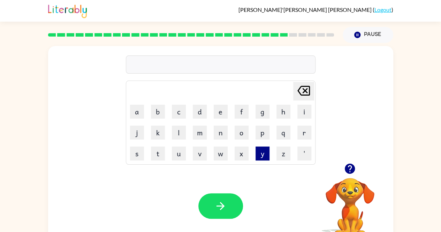
click at [261, 149] on button "y" at bounding box center [262, 153] width 14 height 14
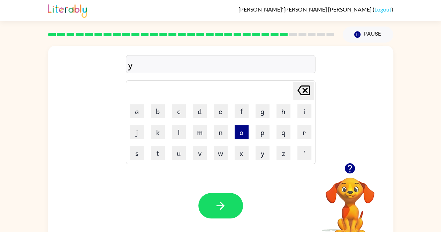
type button "y"
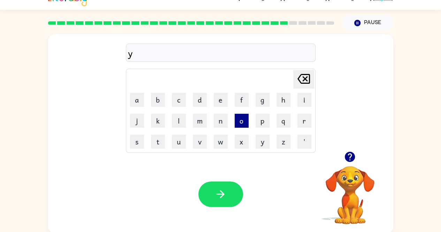
scroll to position [0, 0]
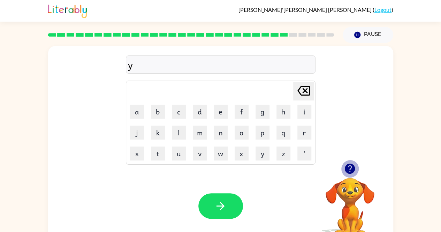
click at [345, 166] on icon "button" at bounding box center [349, 168] width 12 height 12
click at [178, 155] on button "u" at bounding box center [179, 153] width 14 height 14
click at [295, 85] on icon "[PERSON_NAME] last character input" at bounding box center [303, 90] width 17 height 17
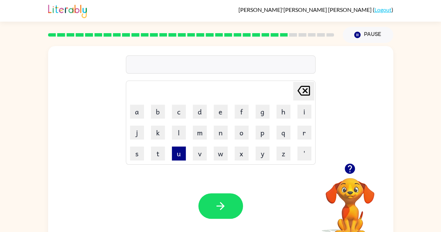
click at [178, 156] on button "u" at bounding box center [179, 153] width 14 height 14
click at [218, 137] on button "n" at bounding box center [221, 132] width 14 height 14
drag, startPoint x: 220, startPoint y: 107, endPoint x: 238, endPoint y: 106, distance: 18.1
click at [238, 106] on tr "a b c d e f g h i" at bounding box center [220, 111] width 187 height 20
click at [238, 106] on button "f" at bounding box center [241, 112] width 14 height 14
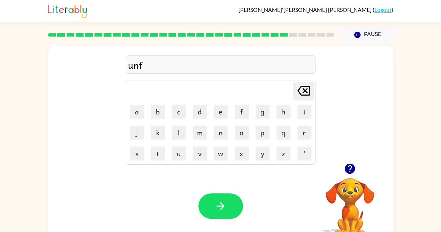
click at [295, 90] on icon "[PERSON_NAME] last character input" at bounding box center [303, 90] width 17 height 17
click at [219, 106] on button "e" at bounding box center [221, 112] width 14 height 14
click at [241, 111] on button "f" at bounding box center [241, 112] width 14 height 14
click at [241, 126] on button "o" at bounding box center [241, 132] width 14 height 14
click at [307, 126] on button "r" at bounding box center [304, 132] width 14 height 14
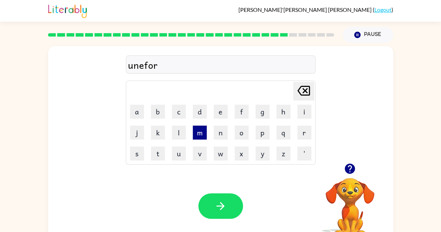
click at [202, 130] on button "m" at bounding box center [200, 132] width 14 height 14
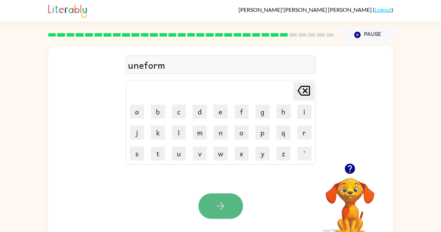
click at [217, 196] on button "button" at bounding box center [220, 205] width 45 height 25
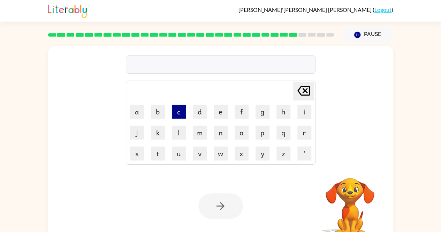
click at [184, 110] on button "c" at bounding box center [179, 112] width 14 height 14
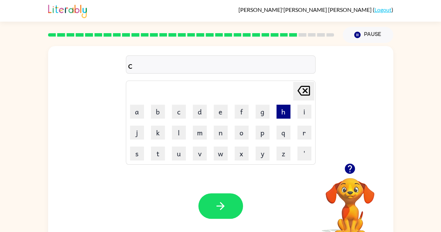
click at [283, 105] on button "h" at bounding box center [283, 112] width 14 height 14
click at [348, 166] on icon "button" at bounding box center [349, 168] width 12 height 12
click at [348, 167] on div "Your browser must support playing .mp4 files to use Literably. Please try using…" at bounding box center [220, 206] width 345 height 78
click at [140, 113] on button "a" at bounding box center [137, 112] width 14 height 14
click at [223, 129] on button "n" at bounding box center [221, 132] width 14 height 14
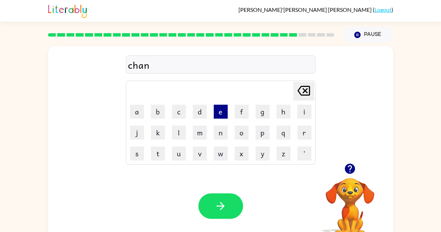
click at [215, 106] on button "e" at bounding box center [221, 112] width 14 height 14
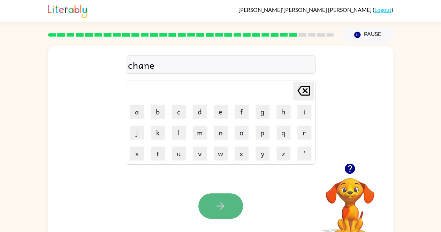
click at [228, 198] on button "button" at bounding box center [220, 205] width 45 height 25
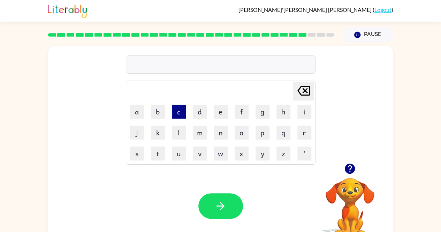
click at [176, 112] on button "c" at bounding box center [179, 112] width 14 height 14
click at [178, 154] on button "u" at bounding box center [179, 153] width 14 height 14
drag, startPoint x: 217, startPoint y: 134, endPoint x: 158, endPoint y: 132, distance: 59.3
click at [158, 132] on tr "j k l m n o p q r" at bounding box center [220, 132] width 187 height 20
click at [158, 132] on button "k" at bounding box center [158, 132] width 14 height 14
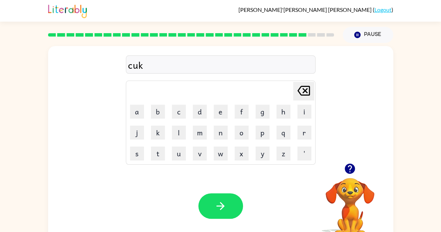
click at [298, 89] on icon "[PERSON_NAME] last character input" at bounding box center [303, 90] width 17 height 17
click at [216, 131] on button "n" at bounding box center [221, 132] width 14 height 14
click at [157, 136] on button "k" at bounding box center [158, 132] width 14 height 14
click at [216, 212] on button "button" at bounding box center [220, 205] width 45 height 25
click at [153, 157] on button "t" at bounding box center [158, 153] width 14 height 14
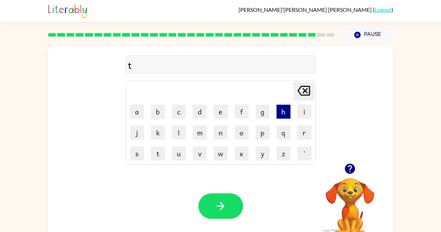
click at [279, 111] on button "h" at bounding box center [283, 112] width 14 height 14
click at [346, 170] on icon "button" at bounding box center [350, 168] width 10 height 10
click at [302, 133] on button "r" at bounding box center [304, 132] width 14 height 14
click at [138, 147] on button "s" at bounding box center [137, 153] width 14 height 14
click at [152, 152] on button "t" at bounding box center [158, 153] width 14 height 14
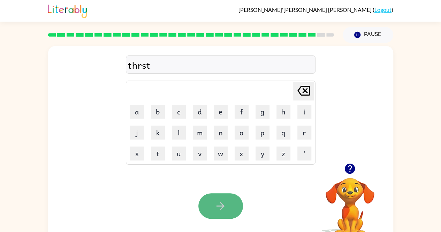
click at [227, 203] on button "button" at bounding box center [220, 205] width 45 height 25
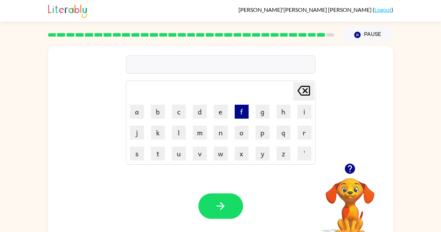
click at [243, 113] on button "f" at bounding box center [241, 112] width 14 height 14
click at [218, 112] on button "e" at bounding box center [221, 112] width 14 height 14
click at [220, 132] on button "n" at bounding box center [221, 132] width 14 height 14
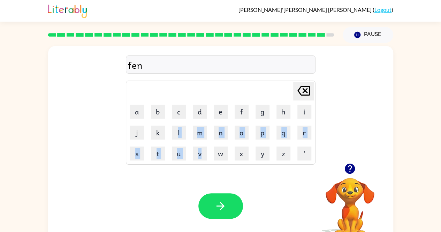
drag, startPoint x: 169, startPoint y: 137, endPoint x: 212, endPoint y: 150, distance: 45.6
click at [212, 150] on tbody "[PERSON_NAME] last character input a b c d e f g h i j k l m n o p q r s t u v …" at bounding box center [220, 123] width 187 height 82
click at [256, 108] on button "g" at bounding box center [262, 112] width 14 height 14
click at [218, 110] on button "e" at bounding box center [221, 112] width 14 height 14
click at [301, 131] on button "r" at bounding box center [304, 132] width 14 height 14
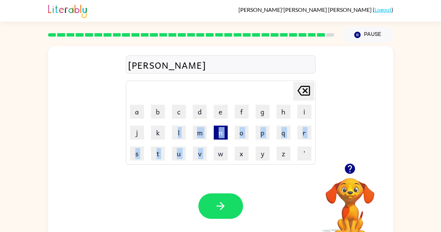
click at [221, 134] on button "n" at bounding box center [221, 132] width 14 height 14
click at [135, 108] on button "a" at bounding box center [137, 112] width 14 height 14
click at [173, 126] on button "l" at bounding box center [179, 132] width 14 height 14
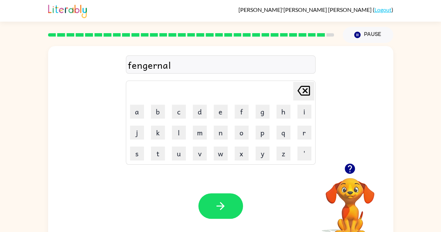
click at [296, 109] on td "i" at bounding box center [304, 111] width 20 height 20
click at [306, 114] on button "i" at bounding box center [304, 112] width 14 height 14
click at [223, 206] on icon "button" at bounding box center [220, 206] width 8 height 8
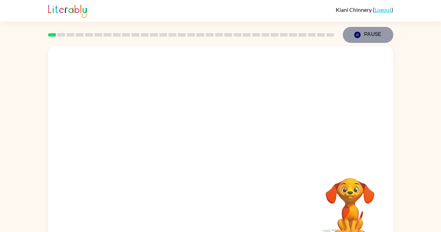
click at [358, 35] on icon "button" at bounding box center [357, 35] width 6 height 6
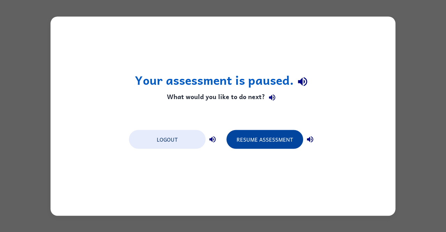
drag, startPoint x: 271, startPoint y: 141, endPoint x: 264, endPoint y: 140, distance: 7.0
click at [264, 140] on button "Resume Assessment" at bounding box center [264, 139] width 77 height 19
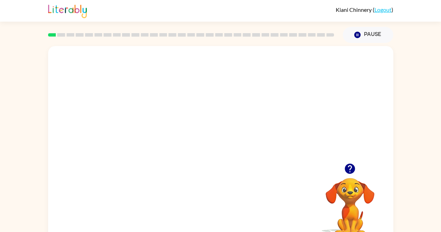
drag, startPoint x: 264, startPoint y: 140, endPoint x: 191, endPoint y: 183, distance: 85.4
click at [191, 183] on div "Your browser must support playing .mp4 files to use Literably. Please try using…" at bounding box center [220, 145] width 345 height 199
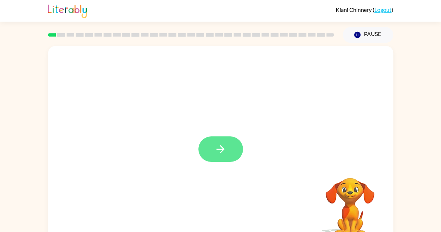
click at [229, 151] on button "button" at bounding box center [220, 148] width 45 height 25
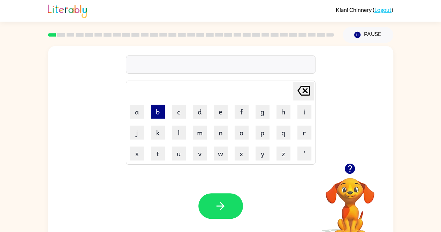
click at [156, 113] on button "b" at bounding box center [158, 112] width 14 height 14
click at [219, 113] on button "e" at bounding box center [221, 112] width 14 height 14
click at [260, 116] on button "g" at bounding box center [262, 112] width 14 height 14
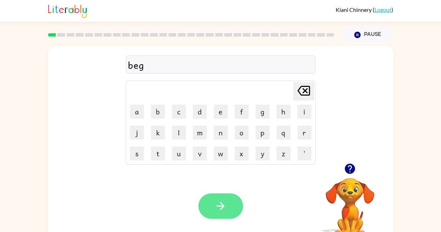
click at [217, 203] on icon "button" at bounding box center [220, 206] width 12 height 12
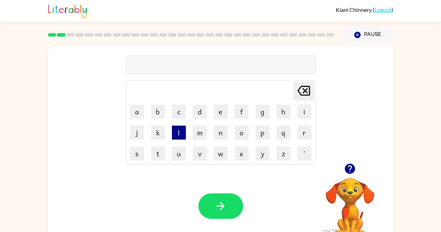
click at [179, 135] on button "l" at bounding box center [179, 132] width 14 height 14
click at [243, 130] on button "o" at bounding box center [241, 132] width 14 height 14
click at [177, 157] on button "u" at bounding box center [179, 153] width 14 height 14
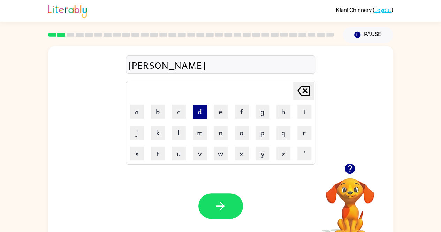
click at [199, 111] on button "d" at bounding box center [200, 112] width 14 height 14
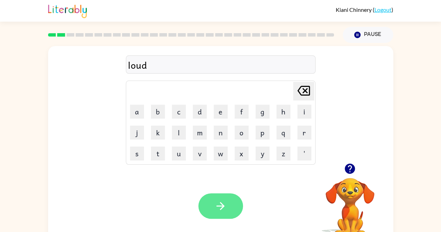
click at [221, 217] on button "button" at bounding box center [220, 205] width 45 height 25
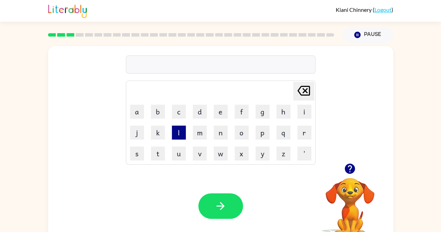
click at [178, 131] on button "l" at bounding box center [179, 132] width 14 height 14
click at [136, 117] on button "a" at bounding box center [137, 112] width 14 height 14
click at [304, 132] on button "r" at bounding box center [304, 132] width 14 height 14
type button "r"
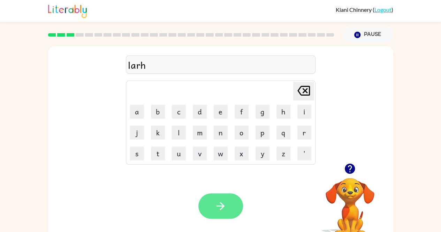
click at [209, 209] on button "button" at bounding box center [220, 205] width 45 height 25
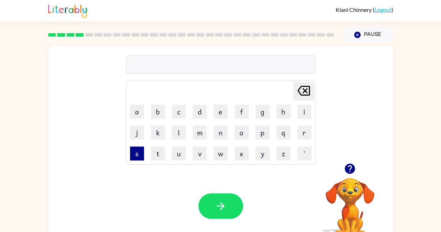
click at [138, 153] on button "s" at bounding box center [137, 153] width 14 height 14
click at [262, 137] on button "p" at bounding box center [262, 132] width 14 height 14
click at [137, 111] on button "a" at bounding box center [137, 112] width 14 height 14
type button "a"
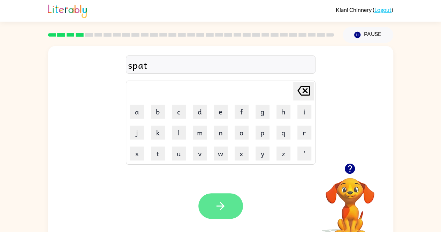
click at [211, 208] on button "button" at bounding box center [220, 205] width 45 height 25
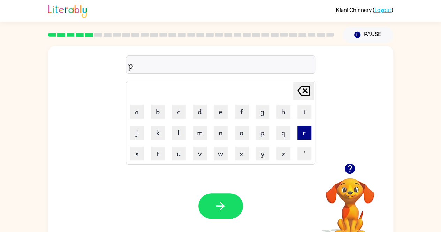
click at [304, 133] on button "r" at bounding box center [304, 132] width 14 height 14
click at [139, 113] on button "a" at bounding box center [137, 112] width 14 height 14
click at [307, 138] on button "r" at bounding box center [304, 132] width 14 height 14
click at [199, 112] on button "d" at bounding box center [200, 112] width 14 height 14
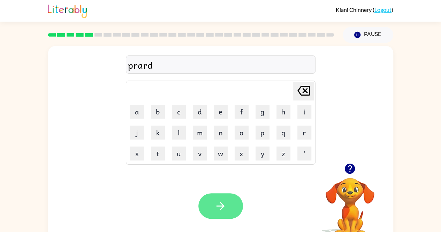
click at [215, 206] on icon "button" at bounding box center [220, 206] width 12 height 12
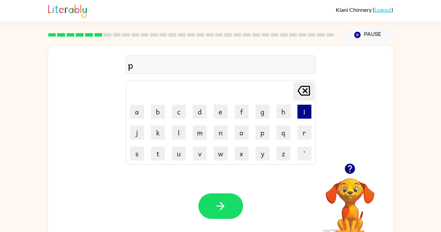
click at [304, 115] on button "i" at bounding box center [304, 112] width 14 height 14
click at [220, 112] on button "e" at bounding box center [221, 112] width 14 height 14
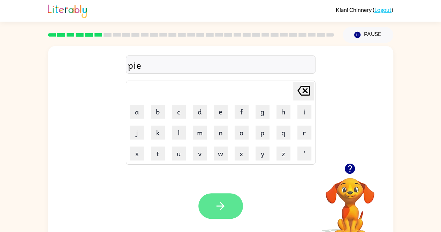
click at [205, 206] on button "button" at bounding box center [220, 205] width 45 height 25
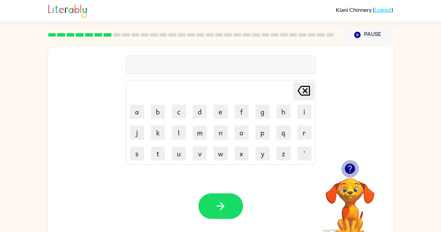
click at [349, 166] on icon "button" at bounding box center [350, 168] width 10 height 10
click at [304, 114] on button "i" at bounding box center [304, 112] width 14 height 14
click at [159, 137] on button "k" at bounding box center [158, 132] width 14 height 14
click at [247, 138] on button "o" at bounding box center [241, 132] width 14 height 14
type button "o"
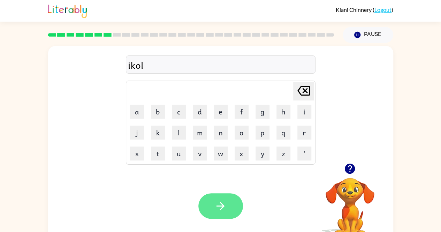
click at [222, 200] on icon "button" at bounding box center [220, 206] width 12 height 12
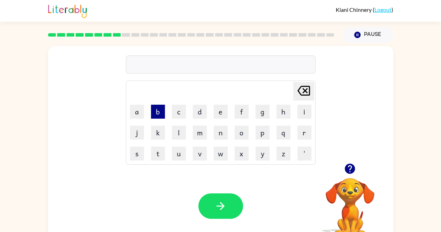
click at [155, 109] on button "b" at bounding box center [158, 112] width 14 height 14
click at [138, 113] on button "a" at bounding box center [137, 112] width 14 height 14
click at [237, 115] on button "f" at bounding box center [241, 112] width 14 height 14
click at [223, 117] on button "e" at bounding box center [221, 112] width 14 height 14
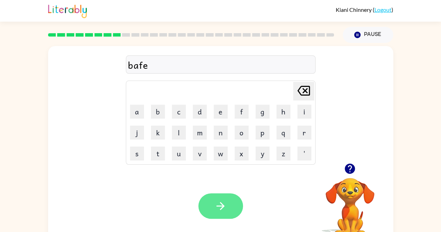
click at [204, 203] on button "button" at bounding box center [220, 205] width 45 height 25
click at [221, 204] on icon "button" at bounding box center [220, 206] width 12 height 12
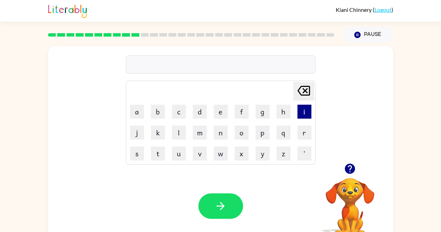
click at [303, 117] on button "i" at bounding box center [304, 112] width 14 height 14
click at [133, 158] on button "s" at bounding box center [137, 153] width 14 height 14
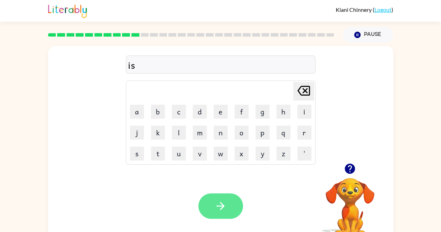
click at [213, 206] on button "button" at bounding box center [220, 205] width 45 height 25
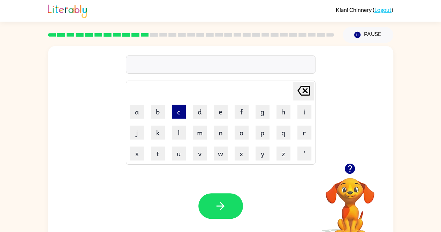
click at [176, 106] on button "c" at bounding box center [179, 112] width 14 height 14
click at [310, 95] on icon "[PERSON_NAME] last character input" at bounding box center [303, 90] width 17 height 17
click at [350, 163] on icon "button" at bounding box center [350, 168] width 10 height 10
click at [156, 134] on button "k" at bounding box center [158, 132] width 14 height 14
click at [242, 134] on button "o" at bounding box center [241, 132] width 14 height 14
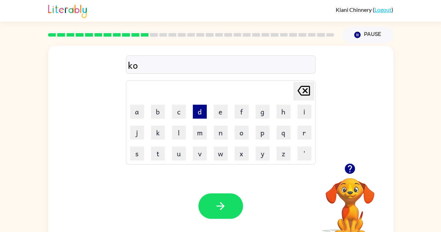
click at [198, 115] on button "d" at bounding box center [200, 112] width 14 height 14
click at [225, 111] on button "e" at bounding box center [221, 112] width 14 height 14
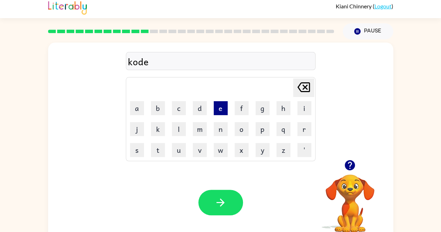
scroll to position [4, 0]
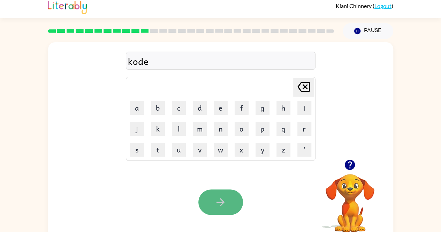
click at [215, 191] on button "button" at bounding box center [220, 201] width 45 height 25
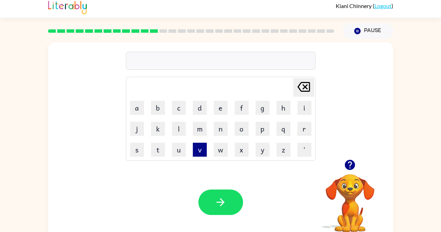
click at [194, 151] on button "v" at bounding box center [200, 149] width 14 height 14
click at [238, 134] on button "o" at bounding box center [241, 129] width 14 height 14
type button "o"
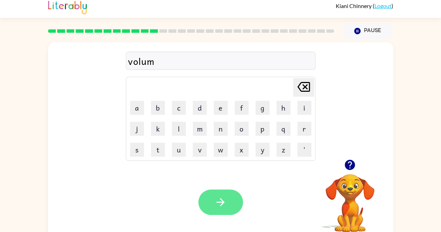
click at [222, 203] on icon "button" at bounding box center [220, 202] width 8 height 8
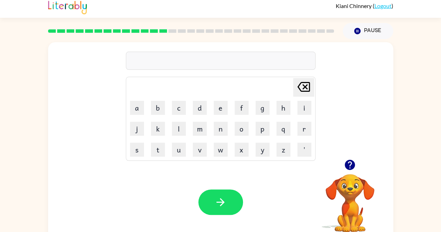
click at [350, 169] on icon "button" at bounding box center [350, 165] width 10 height 10
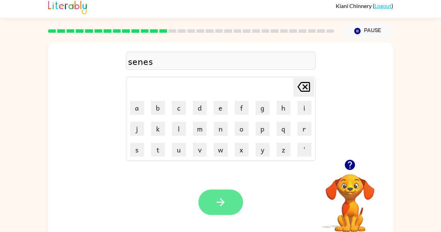
click at [226, 208] on button "button" at bounding box center [220, 201] width 45 height 25
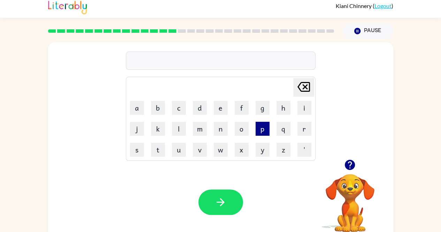
click at [261, 126] on button "p" at bounding box center [262, 129] width 14 height 14
click at [299, 107] on button "i" at bounding box center [304, 108] width 14 height 14
click at [180, 131] on button "l" at bounding box center [179, 129] width 14 height 14
click at [305, 111] on button "i" at bounding box center [304, 108] width 14 height 14
click at [156, 152] on button "t" at bounding box center [158, 149] width 14 height 14
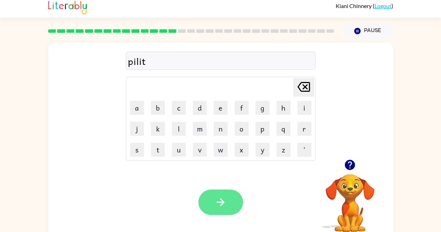
click at [218, 202] on icon "button" at bounding box center [220, 202] width 8 height 8
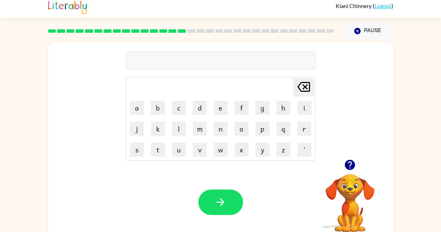
click at [345, 167] on icon "button" at bounding box center [349, 164] width 12 height 12
click at [241, 111] on button "f" at bounding box center [241, 108] width 14 height 14
click at [241, 131] on button "o" at bounding box center [241, 129] width 14 height 14
type button "o"
click at [152, 131] on button "k" at bounding box center [158, 129] width 14 height 14
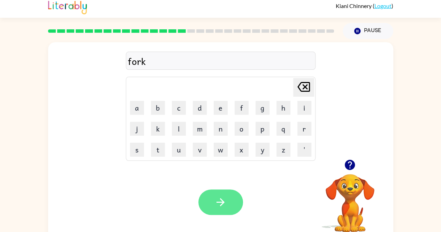
click at [217, 199] on icon "button" at bounding box center [220, 202] width 12 height 12
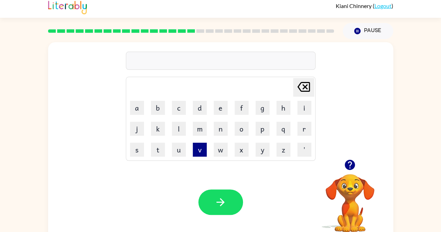
click at [202, 143] on button "v" at bounding box center [200, 149] width 14 height 14
type button "v"
click at [304, 83] on icon "[PERSON_NAME] last character input" at bounding box center [303, 86] width 17 height 17
click at [220, 153] on button "w" at bounding box center [221, 149] width 14 height 14
click at [219, 106] on button "e" at bounding box center [221, 108] width 14 height 14
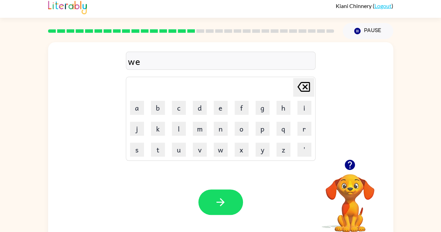
click at [57, 120] on div "we Delete Delete last character input a b c d e f g h i j k l m n o p q r s t u…" at bounding box center [220, 100] width 345 height 117
click at [155, 109] on button "b" at bounding box center [158, 108] width 14 height 14
click at [229, 199] on button "button" at bounding box center [220, 201] width 45 height 25
click at [241, 107] on button "f" at bounding box center [241, 108] width 14 height 14
type button "f"
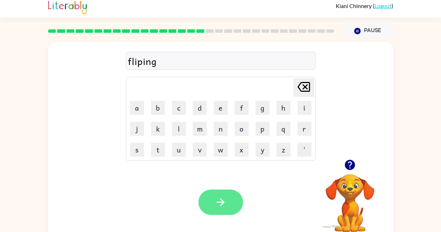
click at [207, 203] on button "button" at bounding box center [220, 201] width 45 height 25
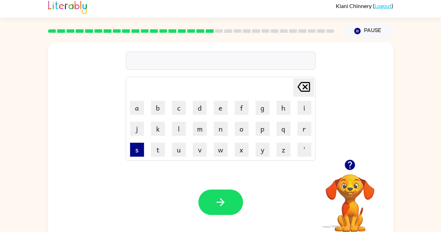
click at [131, 154] on button "s" at bounding box center [137, 149] width 14 height 14
click at [223, 133] on button "n" at bounding box center [221, 129] width 14 height 14
click at [242, 126] on button "o" at bounding box center [241, 129] width 14 height 14
click at [304, 128] on button "r" at bounding box center [304, 129] width 14 height 14
click at [222, 127] on button "n" at bounding box center [221, 129] width 14 height 14
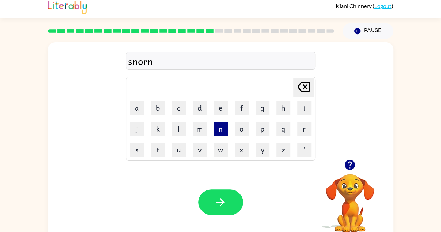
type button "n"
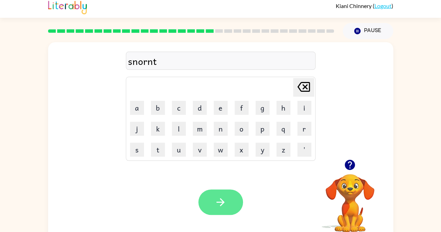
click at [228, 206] on button "button" at bounding box center [220, 201] width 45 height 25
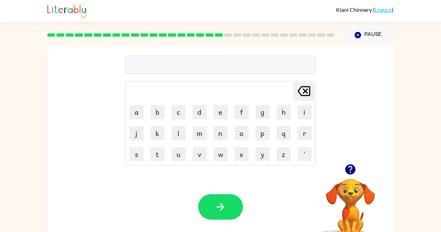
scroll to position [13, 0]
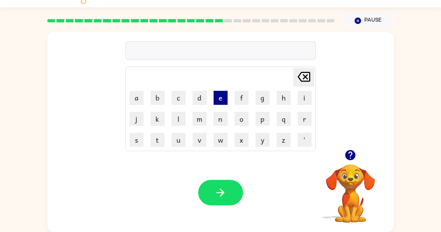
click at [222, 100] on button "e" at bounding box center [221, 98] width 14 height 14
click at [137, 142] on button "s" at bounding box center [137, 140] width 14 height 14
click at [223, 102] on button "e" at bounding box center [221, 98] width 14 height 14
click at [262, 141] on button "y" at bounding box center [262, 140] width 14 height 14
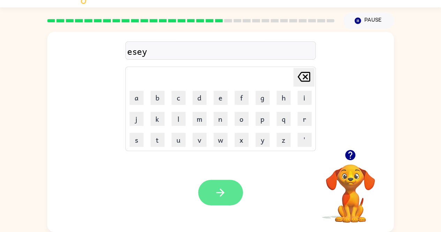
click at [226, 203] on button "button" at bounding box center [220, 192] width 45 height 25
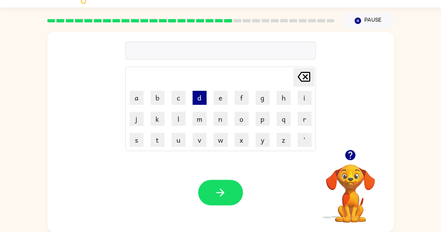
click at [202, 102] on button "d" at bounding box center [200, 98] width 14 height 14
click at [304, 99] on button "i" at bounding box center [304, 98] width 14 height 14
type button "i"
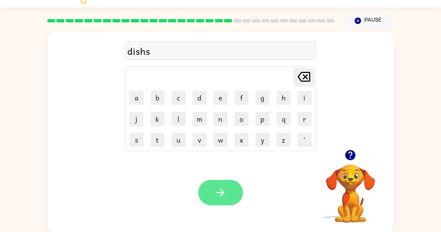
click at [222, 194] on icon "button" at bounding box center [220, 192] width 8 height 8
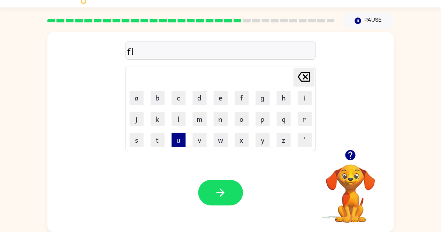
click at [174, 138] on button "u" at bounding box center [179, 140] width 14 height 14
type button "u"
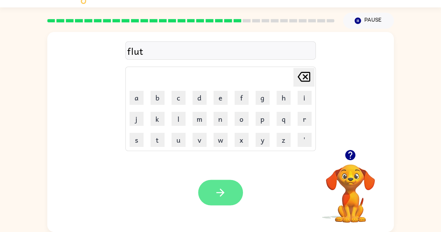
click at [212, 204] on button "button" at bounding box center [220, 192] width 45 height 25
click at [204, 194] on button "button" at bounding box center [220, 192] width 45 height 25
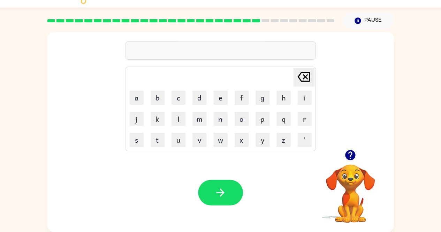
click at [346, 158] on icon "button" at bounding box center [350, 155] width 10 height 10
click at [307, 123] on button "r" at bounding box center [304, 119] width 14 height 14
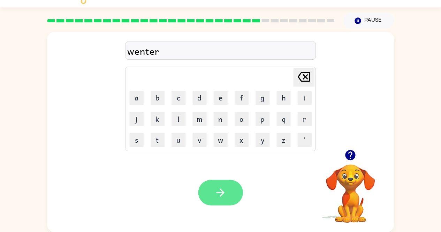
click at [227, 201] on button "button" at bounding box center [220, 192] width 45 height 25
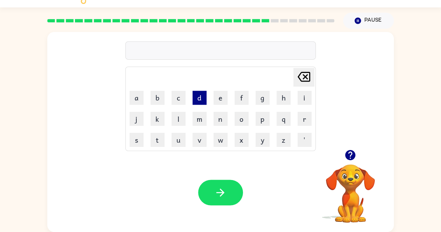
click at [204, 98] on button "d" at bounding box center [200, 98] width 14 height 14
click at [137, 139] on button "s" at bounding box center [137, 140] width 14 height 14
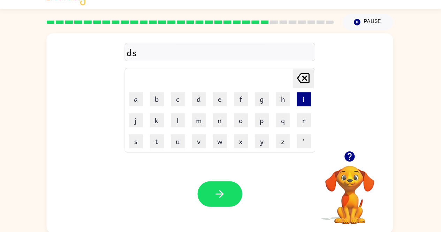
click at [304, 100] on button "i" at bounding box center [304, 99] width 14 height 14
click at [201, 102] on button "d" at bounding box center [200, 99] width 14 height 14
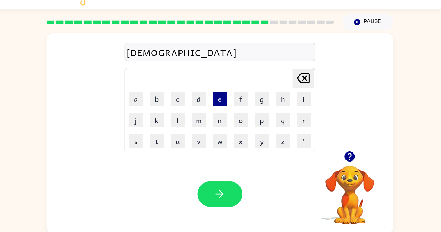
click at [221, 100] on button "e" at bounding box center [221, 99] width 14 height 14
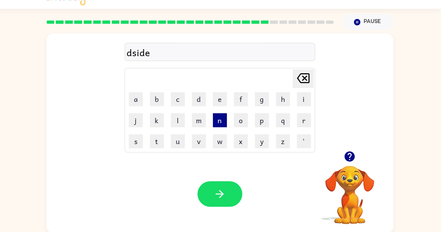
click at [220, 119] on button "n" at bounding box center [221, 120] width 14 height 14
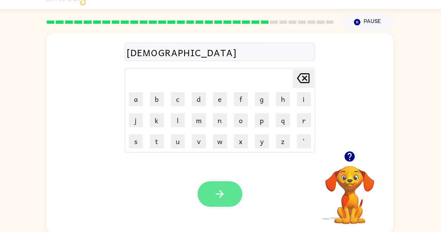
click at [211, 192] on button "button" at bounding box center [220, 192] width 45 height 25
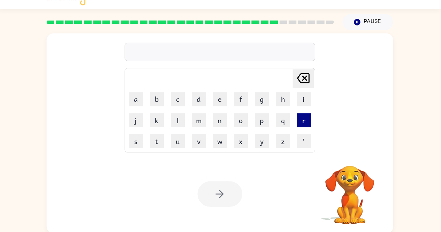
click at [310, 118] on button "r" at bounding box center [304, 120] width 14 height 14
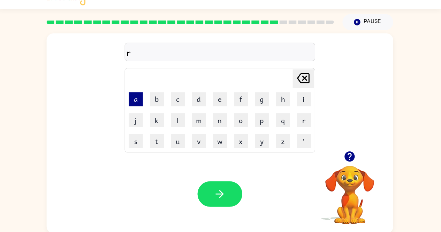
click at [137, 99] on button "a" at bounding box center [137, 99] width 14 height 14
click at [349, 155] on icon "button" at bounding box center [350, 155] width 10 height 10
click at [350, 159] on icon "button" at bounding box center [350, 155] width 10 height 10
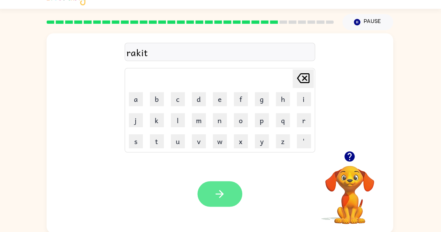
click at [227, 198] on button "button" at bounding box center [220, 192] width 45 height 25
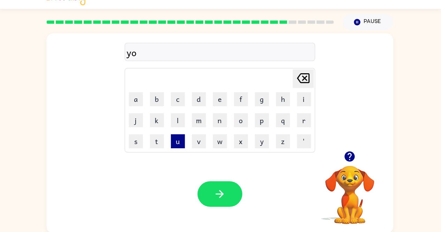
click at [182, 143] on button "u" at bounding box center [179, 140] width 14 height 14
click at [349, 150] on icon "button" at bounding box center [349, 155] width 12 height 12
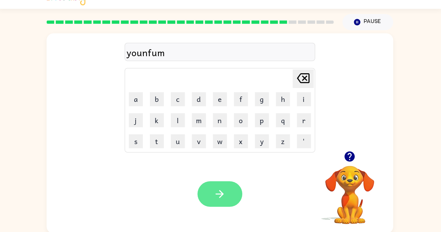
click at [209, 192] on button "button" at bounding box center [220, 192] width 45 height 25
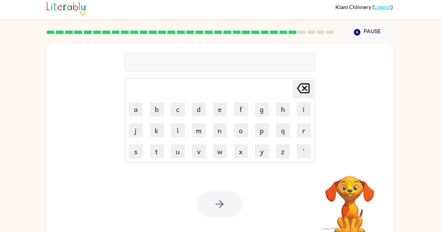
scroll to position [0, 0]
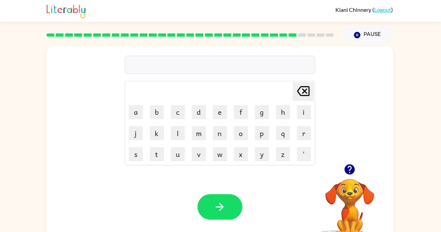
click at [350, 171] on icon "button" at bounding box center [350, 168] width 10 height 10
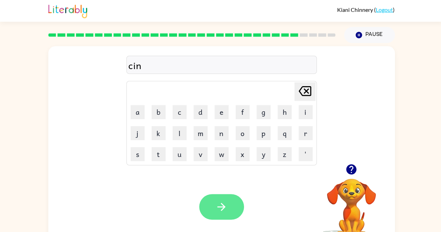
click at [222, 210] on icon "button" at bounding box center [220, 206] width 12 height 12
click at [305, 91] on icon at bounding box center [303, 91] width 13 height 10
click at [303, 89] on icon at bounding box center [303, 91] width 13 height 10
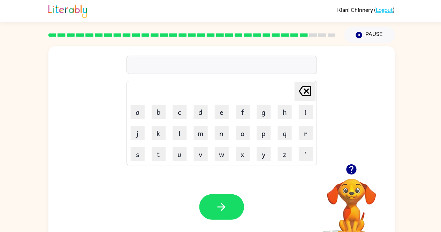
type button "delete"
click at [220, 203] on icon "button" at bounding box center [220, 206] width 8 height 8
click at [346, 168] on icon "button" at bounding box center [350, 168] width 10 height 10
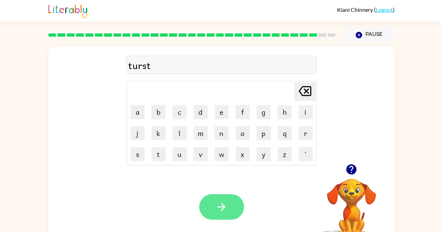
click at [224, 211] on icon "button" at bounding box center [220, 206] width 12 height 12
click at [217, 203] on icon "button" at bounding box center [220, 206] width 12 height 12
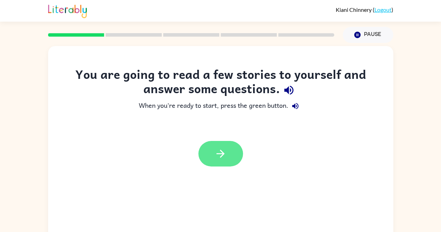
click at [214, 152] on icon "button" at bounding box center [220, 153] width 12 height 12
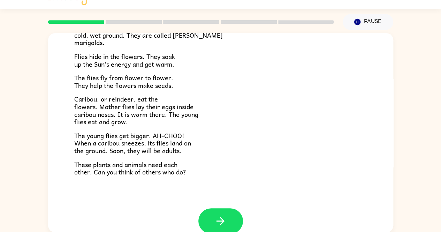
scroll to position [131, 0]
click at [89, 104] on span "Caribou, or reindeer, eat the flowers. Mother flies lay their eggs inside carib…" at bounding box center [136, 110] width 124 height 33
drag, startPoint x: 97, startPoint y: 106, endPoint x: 263, endPoint y: 131, distance: 168.0
click at [263, 131] on div "Near the top of the world is land called tundra. The tundra is flat and has no …" at bounding box center [220, 59] width 293 height 234
click at [209, 219] on button "button" at bounding box center [220, 220] width 45 height 25
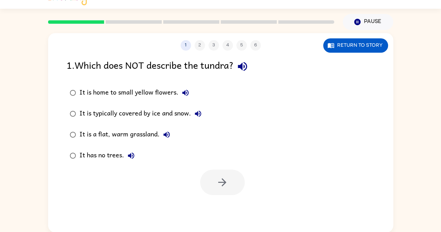
scroll to position [0, 0]
click at [247, 61] on icon "button" at bounding box center [242, 66] width 12 height 12
click at [185, 90] on icon "button" at bounding box center [185, 92] width 8 height 8
click at [197, 109] on button "It is typically covered by ice and snow." at bounding box center [198, 114] width 14 height 14
click at [164, 131] on icon "button" at bounding box center [166, 134] width 8 height 8
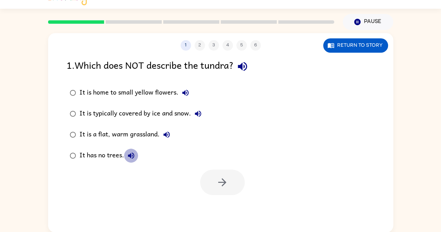
click at [129, 152] on icon "button" at bounding box center [131, 155] width 8 height 8
click at [201, 110] on icon "button" at bounding box center [198, 113] width 8 height 8
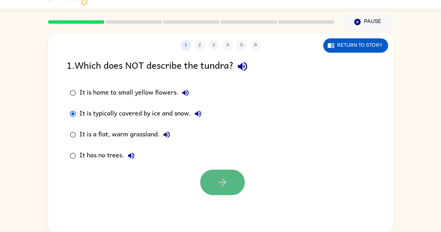
click at [236, 175] on button "button" at bounding box center [222, 181] width 45 height 25
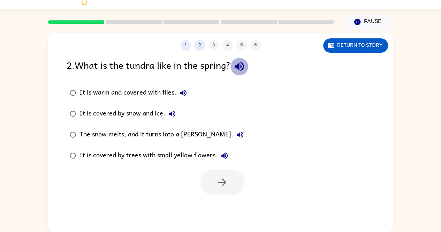
click at [242, 64] on icon "button" at bounding box center [239, 66] width 12 height 12
click at [242, 63] on icon "button" at bounding box center [239, 66] width 12 height 12
click at [183, 87] on button "It is warm and covered with flies." at bounding box center [183, 93] width 14 height 14
click at [171, 111] on icon "button" at bounding box center [172, 113] width 8 height 8
click at [236, 132] on icon "button" at bounding box center [240, 134] width 8 height 8
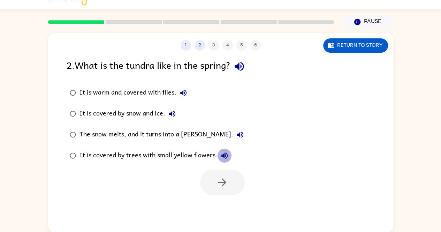
click at [223, 152] on icon "button" at bounding box center [224, 155] width 8 height 8
drag, startPoint x: 79, startPoint y: 111, endPoint x: 366, endPoint y: 95, distance: 287.5
click at [366, 95] on div "It is warm and covered with flies. It is covered by snow and ice. The snow melt…" at bounding box center [230, 124] width 326 height 84
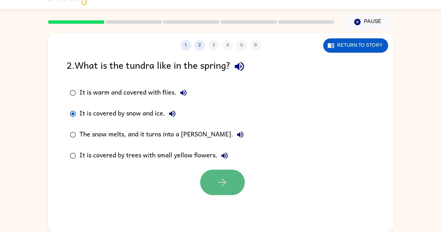
click at [217, 175] on button "button" at bounding box center [222, 181] width 45 height 25
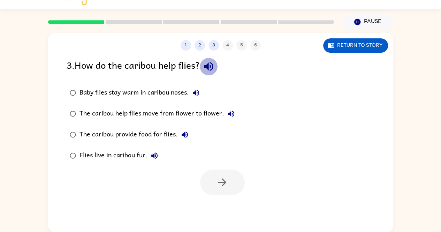
click at [214, 62] on icon "button" at bounding box center [208, 66] width 12 height 12
click at [195, 90] on icon "button" at bounding box center [196, 92] width 8 height 8
click at [230, 114] on icon "button" at bounding box center [231, 113] width 8 height 8
click at [189, 133] on button "The caribou provide food for flies." at bounding box center [185, 134] width 14 height 14
click at [150, 152] on icon "button" at bounding box center [154, 155] width 8 height 8
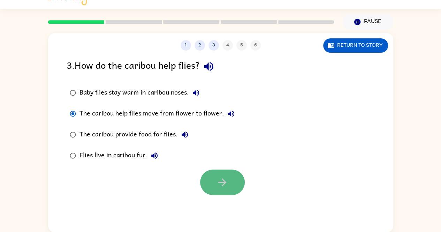
click at [232, 177] on button "button" at bounding box center [222, 181] width 45 height 25
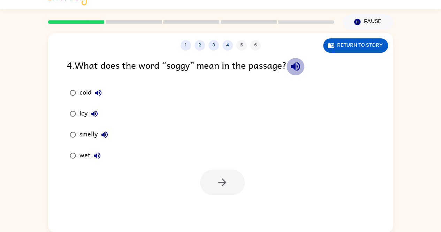
click at [299, 66] on icon "button" at bounding box center [295, 66] width 9 height 9
click at [100, 89] on icon "button" at bounding box center [98, 92] width 8 height 8
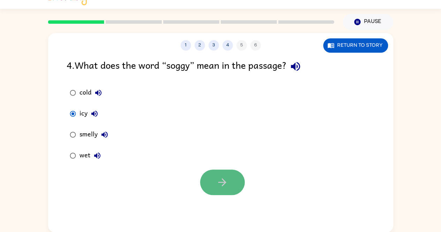
click at [216, 180] on icon "button" at bounding box center [222, 182] width 12 height 12
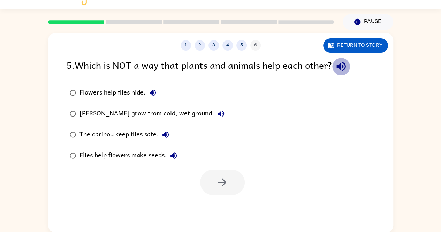
click at [341, 63] on icon "button" at bounding box center [341, 66] width 12 height 12
click at [152, 91] on icon "button" at bounding box center [152, 93] width 6 height 6
click at [221, 111] on icon "button" at bounding box center [221, 113] width 8 height 8
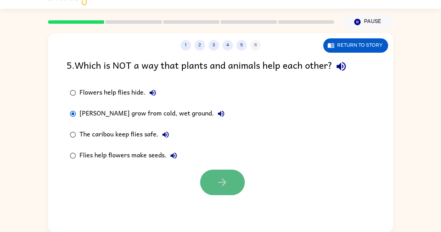
click at [222, 175] on button "button" at bounding box center [222, 181] width 45 height 25
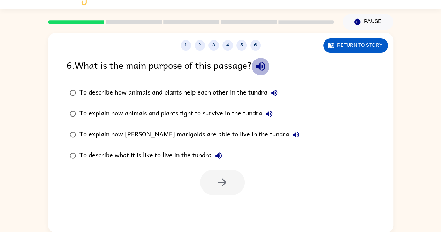
click at [259, 65] on icon "button" at bounding box center [260, 66] width 9 height 9
click at [273, 88] on button "To describe how animals and plants help each other in the tundra" at bounding box center [274, 93] width 14 height 14
click at [272, 111] on icon "button" at bounding box center [269, 113] width 8 height 8
click at [292, 130] on icon "button" at bounding box center [296, 134] width 8 height 8
click at [219, 149] on button "To describe what it is like to live in the tundra" at bounding box center [218, 155] width 14 height 14
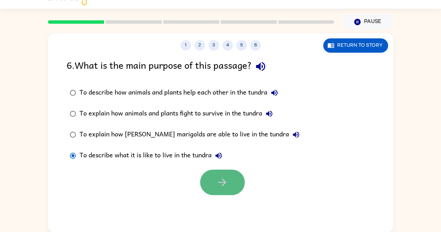
click at [221, 177] on icon "button" at bounding box center [222, 182] width 12 height 12
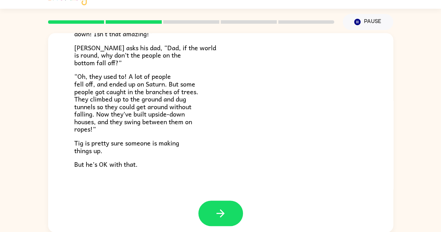
scroll to position [202, 0]
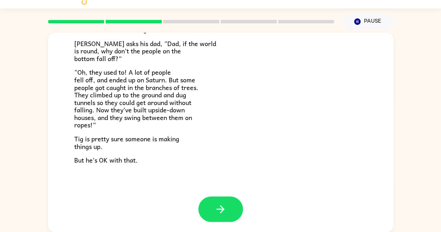
drag, startPoint x: 215, startPoint y: 200, endPoint x: 161, endPoint y: 179, distance: 58.2
click at [161, 179] on div "Tig's World Tig’s mom is a scientist. She knows things. Tig’s dad is a writer. …" at bounding box center [220, 13] width 345 height 365
click at [229, 198] on button "button" at bounding box center [220, 208] width 45 height 25
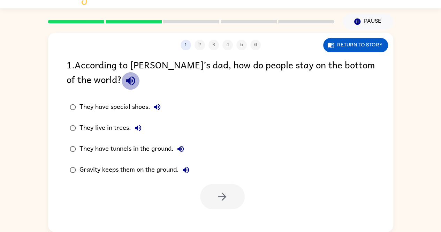
click at [124, 78] on icon "button" at bounding box center [130, 81] width 12 height 12
click at [154, 103] on icon "button" at bounding box center [157, 107] width 8 height 8
click at [137, 124] on icon "button" at bounding box center [138, 128] width 8 height 8
click at [182, 141] on label "They have tunnels in the ground." at bounding box center [129, 148] width 133 height 21
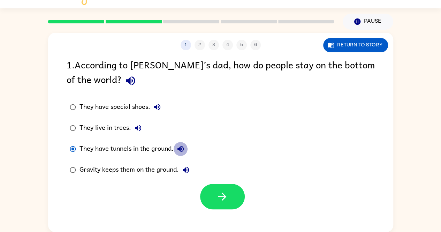
click at [178, 147] on icon "button" at bounding box center [180, 149] width 8 height 8
click at [183, 164] on button "Gravity keeps them on the ground." at bounding box center [186, 170] width 14 height 14
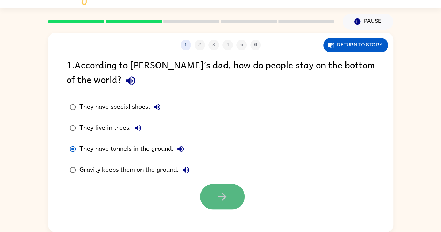
click at [222, 193] on icon "button" at bounding box center [222, 196] width 8 height 8
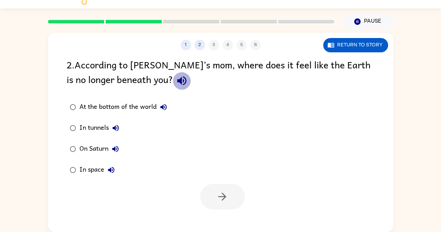
click at [177, 80] on icon "button" at bounding box center [181, 80] width 9 height 9
click at [163, 103] on icon "button" at bounding box center [163, 107] width 8 height 8
click at [110, 124] on button "In tunnels" at bounding box center [116, 128] width 14 height 14
click at [113, 144] on button "On Saturn" at bounding box center [115, 149] width 14 height 14
click at [112, 163] on button "In space" at bounding box center [111, 170] width 14 height 14
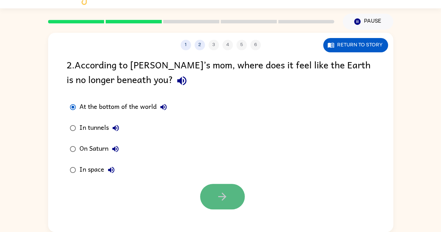
click at [217, 193] on icon "button" at bounding box center [222, 196] width 12 height 12
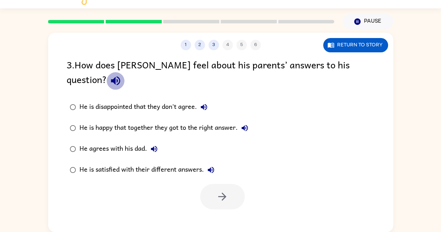
click at [122, 75] on icon "button" at bounding box center [115, 81] width 12 height 12
click at [205, 100] on button "He is disappointed that they don't agree." at bounding box center [204, 107] width 14 height 14
click at [246, 124] on icon "button" at bounding box center [244, 128] width 8 height 8
click at [151, 145] on icon "button" at bounding box center [154, 149] width 8 height 8
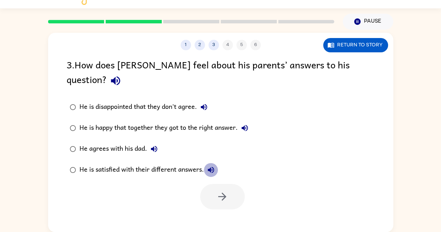
click at [213, 163] on button "He is satisfied with their different answers." at bounding box center [211, 170] width 14 height 14
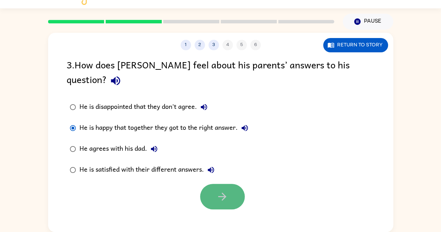
click at [215, 184] on button "button" at bounding box center [222, 196] width 45 height 25
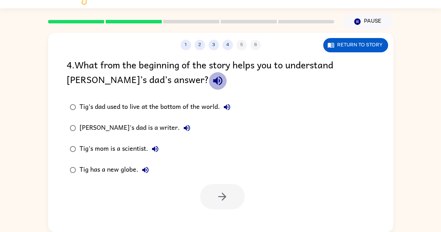
click at [213, 77] on icon "button" at bounding box center [217, 80] width 9 height 9
click at [230, 101] on button "Tig's dad used to live at the bottom of the world." at bounding box center [227, 107] width 14 height 14
drag, startPoint x: 80, startPoint y: 110, endPoint x: 219, endPoint y: 138, distance: 142.6
click at [219, 138] on label "Tig's mom is a scientist." at bounding box center [150, 148] width 175 height 21
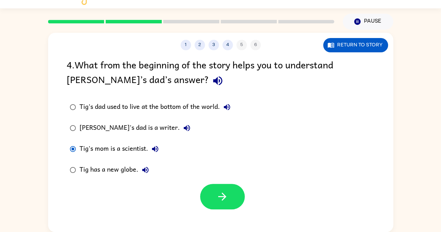
drag, startPoint x: 79, startPoint y: 108, endPoint x: 198, endPoint y: 132, distance: 121.1
drag, startPoint x: 74, startPoint y: 114, endPoint x: 202, endPoint y: 118, distance: 128.3
drag, startPoint x: 202, startPoint y: 118, endPoint x: 214, endPoint y: 202, distance: 85.2
click at [214, 202] on button "button" at bounding box center [222, 196] width 45 height 25
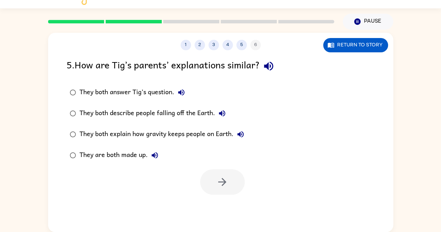
click at [269, 65] on icon "button" at bounding box center [268, 66] width 9 height 9
click at [182, 88] on button "They both answer Tig’s question." at bounding box center [181, 92] width 14 height 14
drag, startPoint x: 77, startPoint y: 85, endPoint x: 219, endPoint y: 132, distance: 149.6
click at [219, 132] on div "They both explain how gravity keeps people on Earth." at bounding box center [163, 134] width 168 height 14
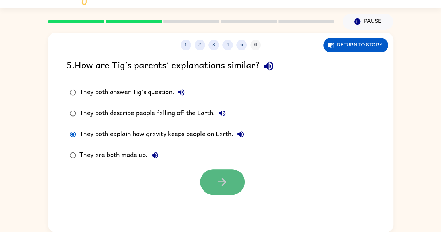
drag, startPoint x: 118, startPoint y: 90, endPoint x: 232, endPoint y: 173, distance: 140.6
drag, startPoint x: 232, startPoint y: 173, endPoint x: 220, endPoint y: 186, distance: 17.3
drag, startPoint x: 219, startPoint y: 187, endPoint x: 105, endPoint y: 142, distance: 122.0
drag, startPoint x: 105, startPoint y: 142, endPoint x: 221, endPoint y: 181, distance: 122.3
click at [221, 181] on icon "button" at bounding box center [222, 182] width 12 height 12
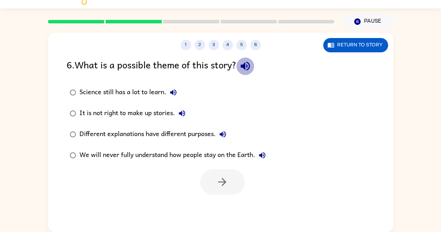
click at [247, 65] on icon "button" at bounding box center [244, 66] width 9 height 9
click at [172, 89] on icon "button" at bounding box center [173, 92] width 8 height 8
drag, startPoint x: 79, startPoint y: 92, endPoint x: 232, endPoint y: 132, distance: 157.7
click at [232, 132] on label "Different explanations have different purposes." at bounding box center [168, 134] width 210 height 21
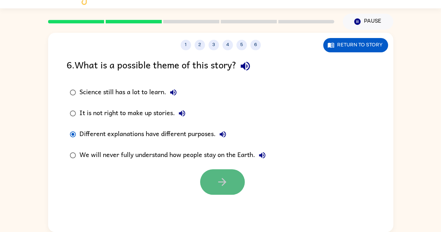
click at [228, 181] on icon "button" at bounding box center [222, 182] width 12 height 12
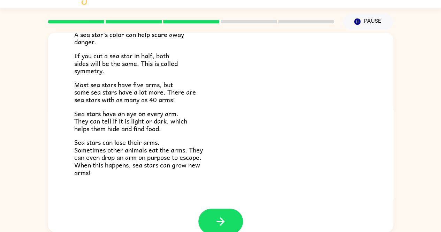
scroll to position [201, 0]
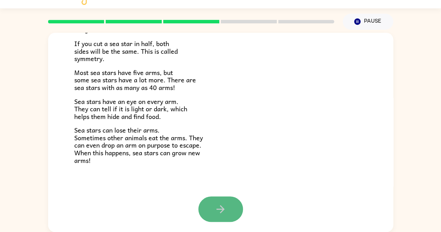
click at [229, 212] on button "button" at bounding box center [220, 208] width 45 height 25
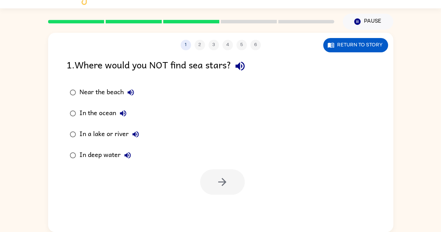
scroll to position [0, 0]
click at [245, 67] on icon "button" at bounding box center [240, 66] width 12 height 12
click at [130, 87] on button "Near the beach" at bounding box center [131, 92] width 14 height 14
click at [121, 113] on icon "button" at bounding box center [123, 113] width 6 height 6
click at [135, 130] on icon "button" at bounding box center [135, 134] width 8 height 8
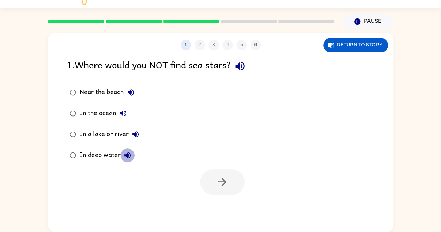
click at [125, 154] on icon "button" at bounding box center [127, 155] width 6 height 6
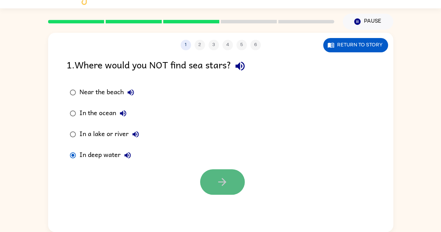
click at [214, 177] on button "button" at bounding box center [222, 181] width 45 height 25
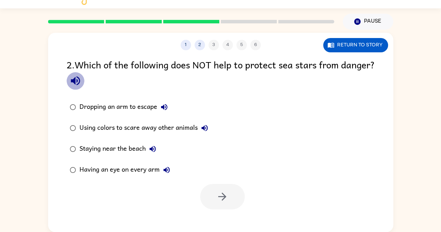
click at [82, 77] on icon "button" at bounding box center [75, 81] width 12 height 12
click at [164, 104] on icon "button" at bounding box center [164, 107] width 6 height 6
click at [204, 124] on icon "button" at bounding box center [204, 128] width 8 height 8
click at [152, 145] on icon "button" at bounding box center [152, 149] width 8 height 8
click at [164, 166] on icon "button" at bounding box center [166, 169] width 8 height 8
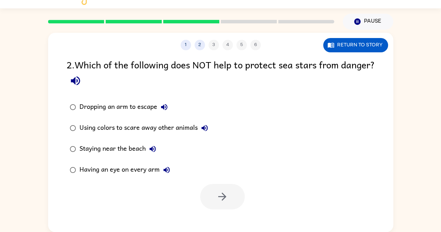
click at [91, 165] on div "Having an eye on every arm" at bounding box center [126, 170] width 94 height 14
click at [222, 194] on icon "button" at bounding box center [222, 196] width 12 height 12
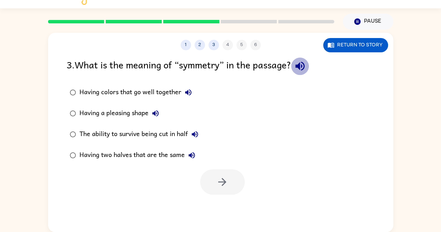
click at [303, 63] on icon "button" at bounding box center [300, 66] width 12 height 12
click at [185, 88] on icon "button" at bounding box center [188, 92] width 8 height 8
click at [158, 111] on icon "button" at bounding box center [155, 113] width 8 height 8
click at [144, 87] on div "Having colors that go well together" at bounding box center [137, 92] width 116 height 14
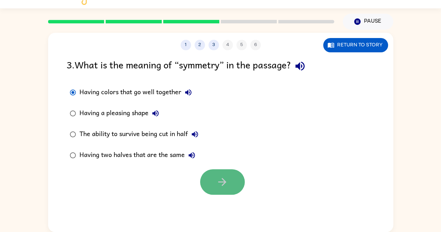
click at [235, 176] on button "button" at bounding box center [222, 181] width 45 height 25
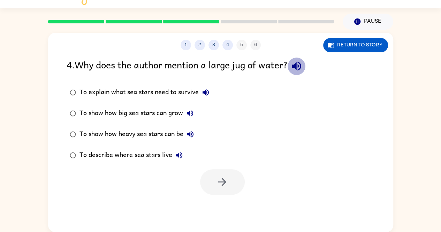
click at [297, 69] on icon "button" at bounding box center [296, 66] width 12 height 12
click at [208, 91] on icon "button" at bounding box center [205, 92] width 6 height 6
click at [190, 110] on icon "button" at bounding box center [190, 113] width 8 height 8
click at [190, 131] on icon "button" at bounding box center [190, 134] width 8 height 8
click at [177, 152] on icon "button" at bounding box center [179, 155] width 8 height 8
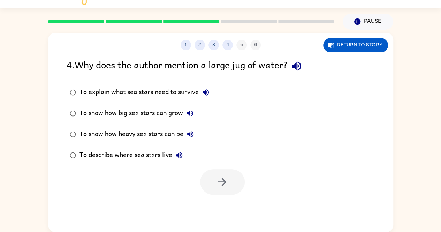
click at [162, 130] on div "To show how heavy sea stars can be" at bounding box center [138, 134] width 118 height 14
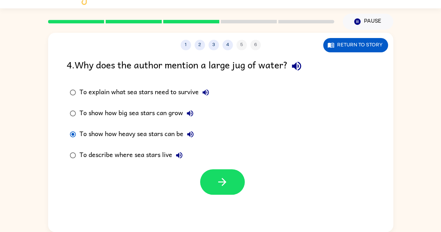
click at [214, 168] on div at bounding box center [220, 179] width 345 height 29
click at [218, 172] on button "button" at bounding box center [222, 181] width 45 height 25
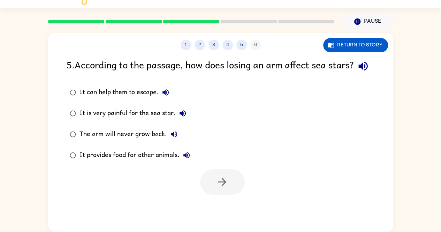
drag, startPoint x: 75, startPoint y: 77, endPoint x: 257, endPoint y: 103, distance: 183.6
drag, startPoint x: 257, startPoint y: 103, endPoint x: 77, endPoint y: 78, distance: 181.1
drag, startPoint x: 77, startPoint y: 78, endPoint x: 70, endPoint y: 78, distance: 7.3
drag, startPoint x: 70, startPoint y: 78, endPoint x: 209, endPoint y: 17, distance: 152.2
click at [209, 17] on div at bounding box center [191, 21] width 294 height 24
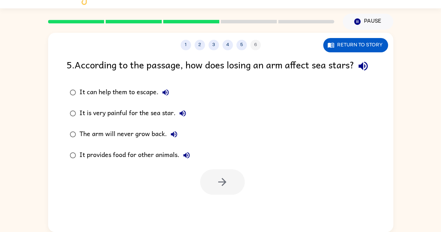
click at [209, 17] on div at bounding box center [191, 21] width 294 height 24
click at [254, 40] on div "1 2 3 4 5 6" at bounding box center [220, 45] width 345 height 10
click at [240, 42] on button "5" at bounding box center [241, 45] width 10 height 10
click at [357, 72] on icon "button" at bounding box center [363, 66] width 12 height 12
click at [161, 99] on button "It can help them to escape." at bounding box center [165, 92] width 14 height 14
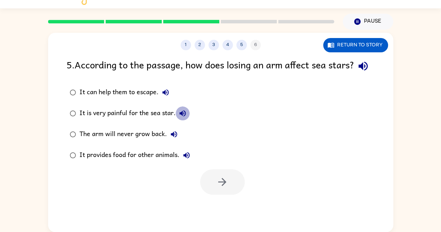
click at [183, 120] on button "It is very painful for the sea star." at bounding box center [183, 113] width 14 height 14
click at [173, 138] on icon "button" at bounding box center [174, 134] width 8 height 8
click at [188, 162] on button "It provides food for other animals." at bounding box center [186, 155] width 14 height 14
click at [180, 120] on button "It is very painful for the sea star." at bounding box center [183, 113] width 14 height 14
click at [146, 120] on div "It is very painful for the sea star." at bounding box center [134, 113] width 110 height 14
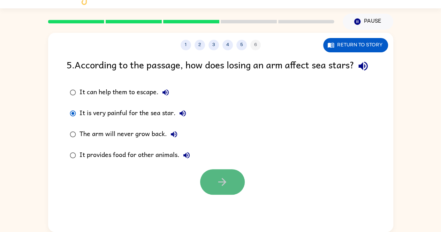
click at [208, 191] on button "button" at bounding box center [222, 181] width 45 height 25
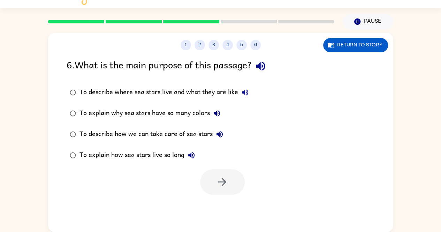
click at [197, 92] on div "To describe where sea stars live and what they are like" at bounding box center [165, 92] width 172 height 14
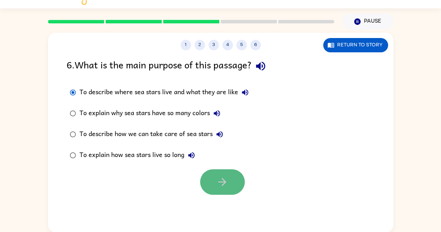
click at [229, 176] on button "button" at bounding box center [222, 181] width 45 height 25
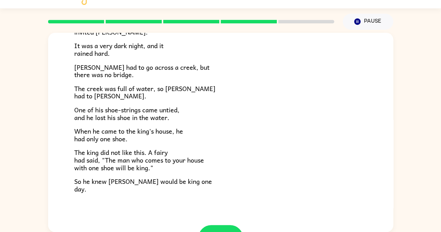
scroll to position [119, 0]
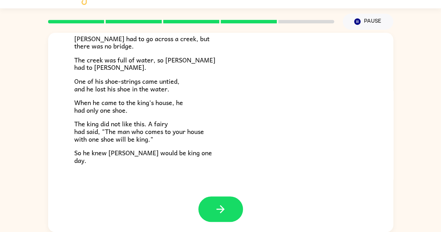
click at [314, 166] on div "The Story of Jason Jason was a brave young man. He lived a little way from the …" at bounding box center [220, 55] width 345 height 283
click at [216, 196] on button "button" at bounding box center [220, 208] width 45 height 25
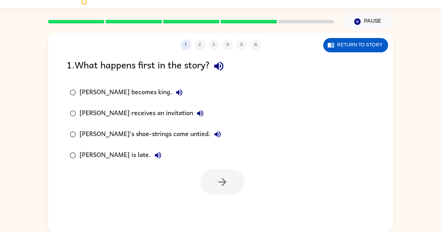
scroll to position [0, 0]
click at [122, 88] on div "Jason becomes king." at bounding box center [132, 92] width 107 height 14
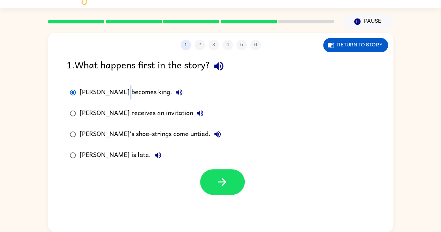
click at [122, 88] on div "Jason becomes king." at bounding box center [132, 92] width 107 height 14
click at [219, 177] on icon "button" at bounding box center [222, 182] width 12 height 12
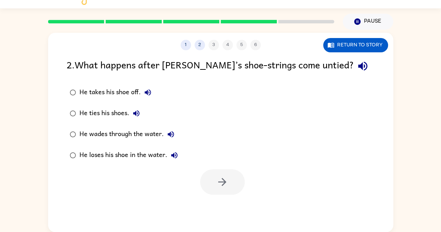
click at [115, 88] on div "He takes his shoe off." at bounding box center [116, 92] width 75 height 14
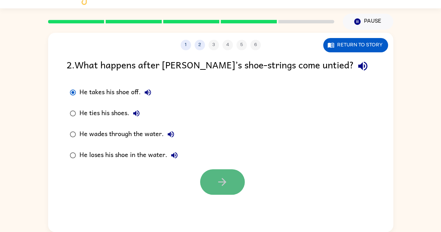
click at [231, 179] on button "button" at bounding box center [222, 181] width 45 height 25
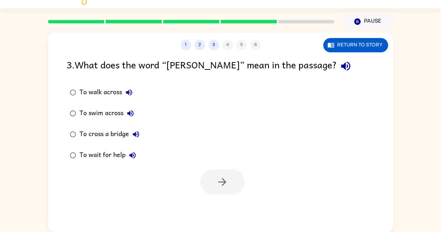
drag, startPoint x: 103, startPoint y: 89, endPoint x: 260, endPoint y: 94, distance: 156.8
click at [260, 94] on div "To walk across To swim across To cross a bridge To wait for help" at bounding box center [230, 124] width 326 height 84
click at [107, 87] on div "To walk across" at bounding box center [107, 92] width 56 height 14
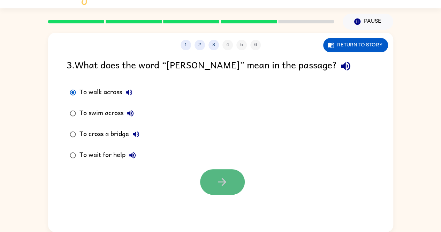
click at [219, 173] on button "button" at bounding box center [222, 181] width 45 height 25
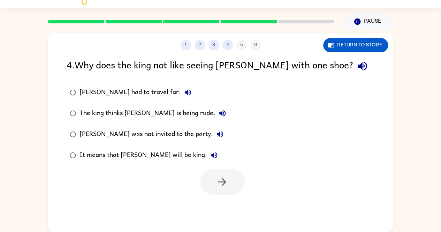
click at [112, 93] on div "Jason had to travel far." at bounding box center [136, 92] width 115 height 14
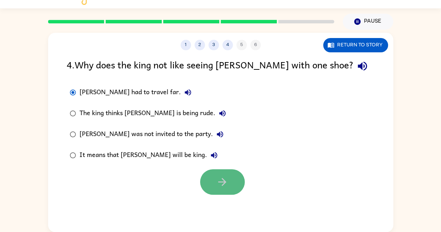
drag, startPoint x: 215, startPoint y: 176, endPoint x: 211, endPoint y: 181, distance: 6.7
drag, startPoint x: 211, startPoint y: 181, endPoint x: 211, endPoint y: 185, distance: 3.9
drag, startPoint x: 211, startPoint y: 185, endPoint x: 199, endPoint y: 44, distance: 142.0
click at [199, 44] on button "2" at bounding box center [199, 45] width 10 height 10
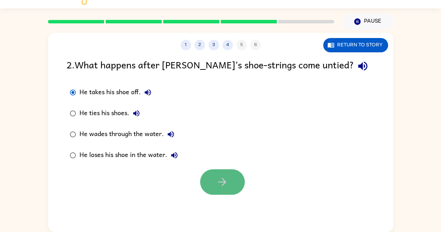
click at [237, 180] on button "button" at bounding box center [222, 181] width 45 height 25
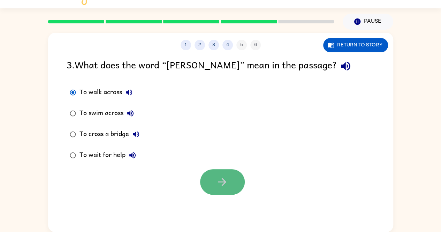
click at [237, 181] on button "button" at bounding box center [222, 181] width 45 height 25
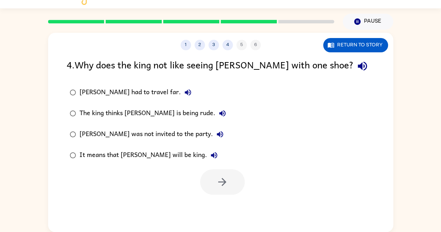
click at [172, 107] on div "The king thinks Jason is being rude." at bounding box center [154, 113] width 150 height 14
click at [224, 184] on icon "button" at bounding box center [222, 182] width 12 height 12
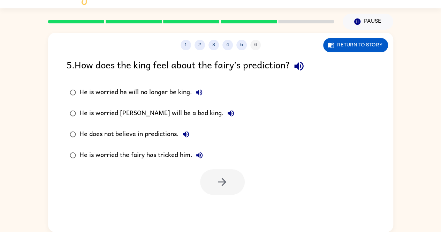
click at [172, 86] on div "He is worried he will no longer be king." at bounding box center [142, 92] width 126 height 14
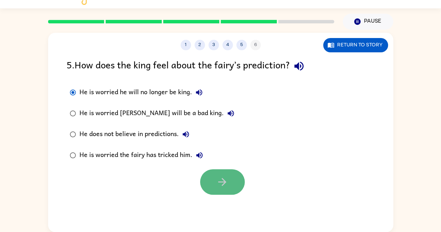
click at [225, 175] on button "button" at bounding box center [222, 181] width 45 height 25
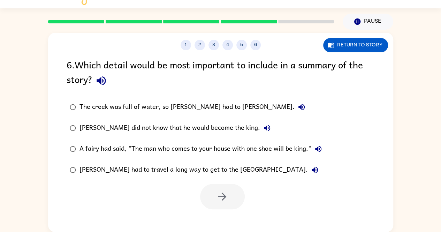
drag, startPoint x: 215, startPoint y: 146, endPoint x: 230, endPoint y: 187, distance: 43.5
drag, startPoint x: 230, startPoint y: 187, endPoint x: 210, endPoint y: 42, distance: 145.9
click at [210, 42] on button "3" at bounding box center [213, 45] width 10 height 10
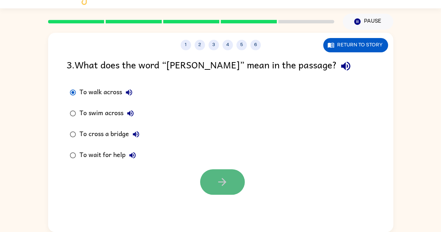
click at [234, 175] on button "button" at bounding box center [222, 181] width 45 height 25
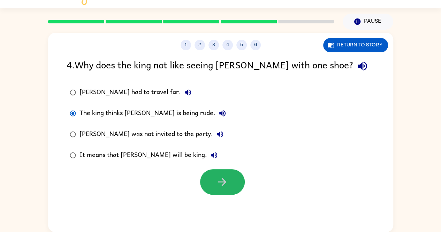
click at [234, 175] on button "button" at bounding box center [222, 181] width 45 height 25
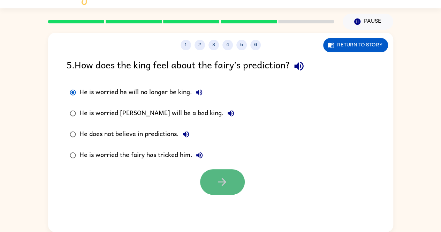
drag, startPoint x: 234, startPoint y: 175, endPoint x: 228, endPoint y: 186, distance: 12.6
click at [228, 186] on button "button" at bounding box center [222, 181] width 45 height 25
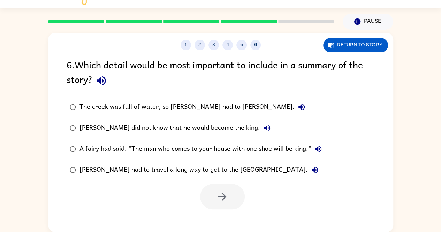
drag, startPoint x: 212, startPoint y: 152, endPoint x: 190, endPoint y: 52, distance: 101.8
click at [190, 52] on div "1 2 3 4 5 6 Return to story 6 . Which detail would be most important to include…" at bounding box center [220, 132] width 345 height 199
drag, startPoint x: 190, startPoint y: 43, endPoint x: 335, endPoint y: 75, distance: 149.4
click at [335, 75] on div "6 . Which detail would be most important to include in a summary of the story?" at bounding box center [221, 73] width 308 height 32
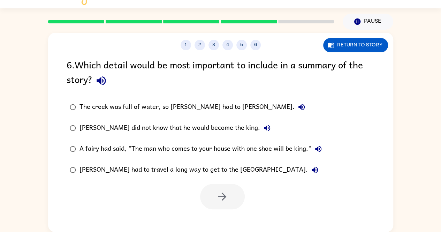
click at [235, 140] on label "A fairy had said, "The man who comes to your house with one shoe will be king."" at bounding box center [196, 148] width 266 height 21
click at [252, 147] on div "A fairy had said, "The man who comes to your house with one shoe will be king."" at bounding box center [202, 149] width 246 height 14
click at [224, 198] on icon "button" at bounding box center [222, 196] width 12 height 12
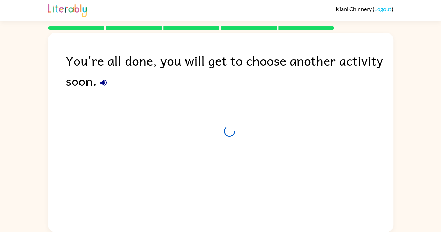
scroll to position [1, 0]
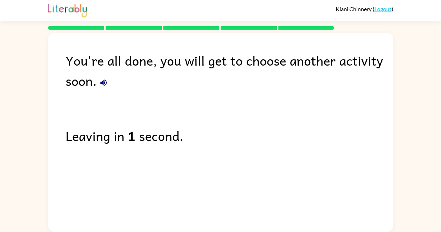
drag, startPoint x: 103, startPoint y: 77, endPoint x: 285, endPoint y: 115, distance: 186.1
click at [285, 115] on div "You're all done, you will get to choose another activity soon. Leaving in 1 sec…" at bounding box center [220, 130] width 345 height 195
